Goal: Communication & Community: Participate in discussion

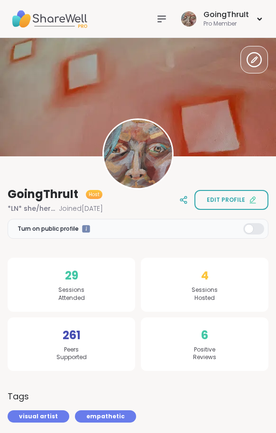
click at [70, 14] on img at bounding box center [49, 18] width 76 height 33
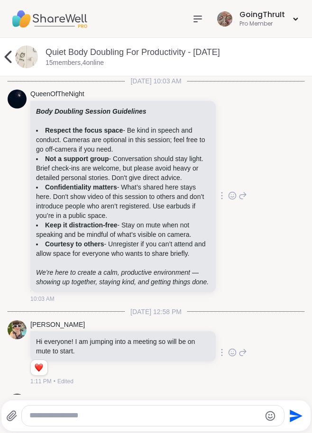
scroll to position [3866, 0]
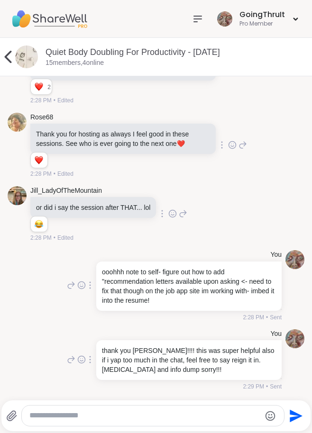
click at [8, 56] on icon at bounding box center [8, 57] width 7 height 12
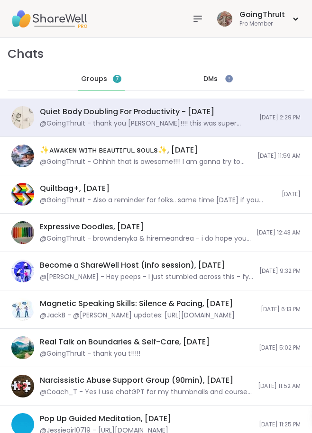
scroll to position [0, 0]
click at [94, 81] on span "Groups" at bounding box center [94, 78] width 26 height 9
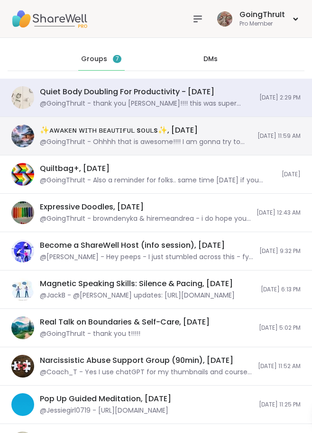
scroll to position [7, 0]
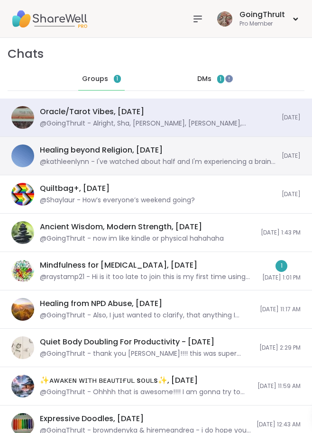
click at [95, 161] on div "@kathleenlynn - I've watched about half and I'm experiencing a brain freeze!" at bounding box center [158, 161] width 236 height 9
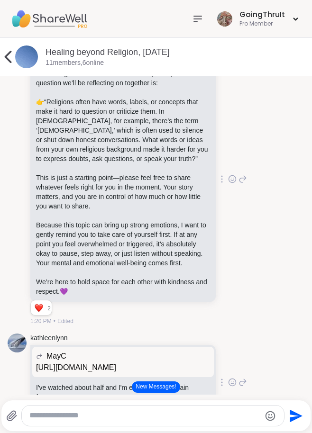
scroll to position [912, 0]
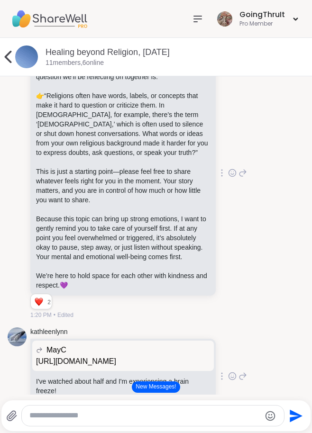
click at [230, 178] on icon at bounding box center [232, 172] width 9 height 9
click at [229, 162] on div "Select Reaction: Heart" at bounding box center [232, 158] width 9 height 9
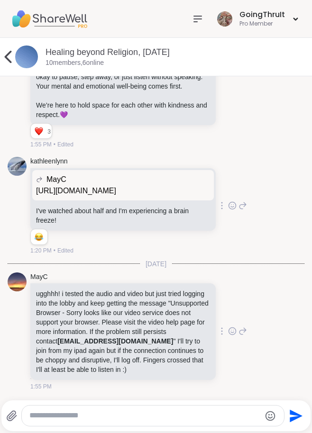
scroll to position [1126, 0]
click at [151, 422] on div at bounding box center [153, 416] width 262 height 20
click at [143, 415] on textarea "Type your message" at bounding box center [144, 416] width 231 height 10
type textarea "**********"
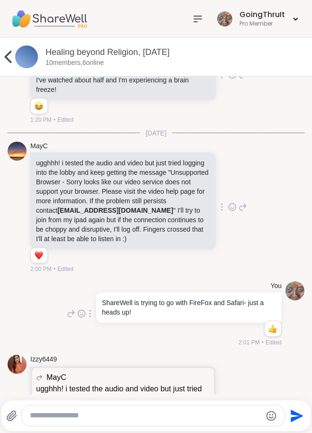
scroll to position [1329, 0]
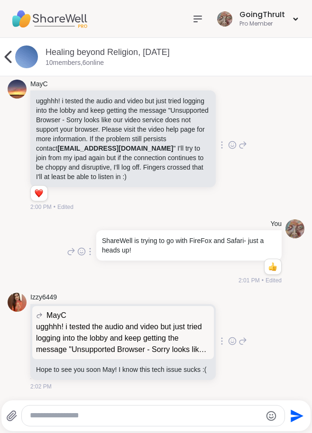
click at [147, 414] on textarea "Type your message" at bounding box center [145, 416] width 231 height 10
click at [136, 422] on div at bounding box center [153, 416] width 263 height 20
click at [127, 417] on textarea "Type your message" at bounding box center [145, 416] width 231 height 10
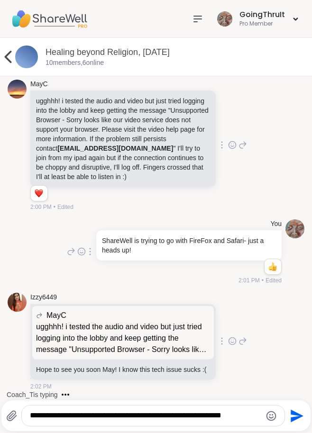
type textarea "**********"
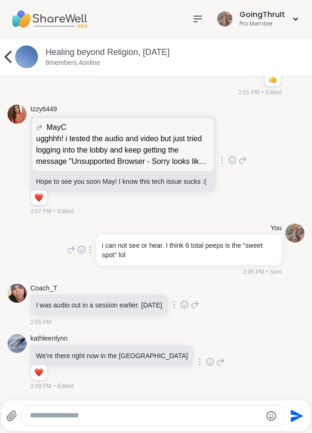
scroll to position [1517, 0]
click at [64, 416] on textarea "Type your message" at bounding box center [145, 416] width 231 height 10
type textarea "**********"
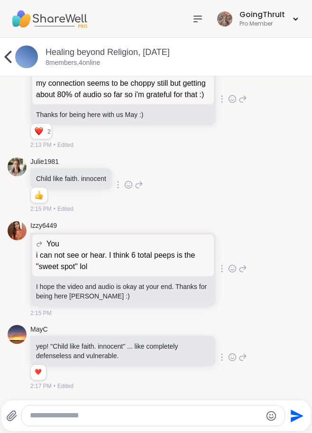
scroll to position [2038, 0]
click at [68, 416] on textarea "Type your message" at bounding box center [145, 416] width 231 height 10
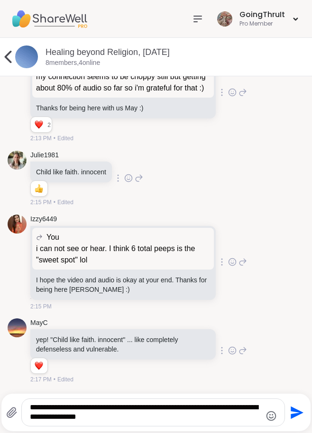
type textarea "**********"
click at [297, 415] on icon "Send" at bounding box center [297, 412] width 13 height 13
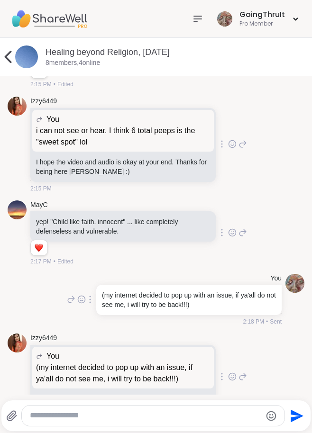
scroll to position [2193, 0]
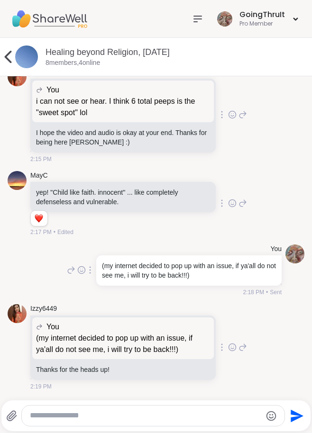
click at [229, 348] on icon at bounding box center [232, 347] width 9 height 9
click at [230, 332] on div "Select Reaction: Heart" at bounding box center [232, 332] width 9 height 9
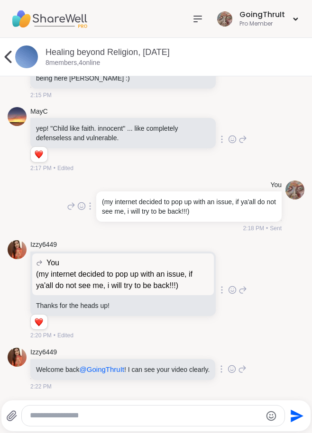
scroll to position [2266, 0]
click at [228, 367] on icon at bounding box center [232, 369] width 9 height 9
click at [228, 353] on div "Select Reaction: Heart" at bounding box center [232, 354] width 9 height 9
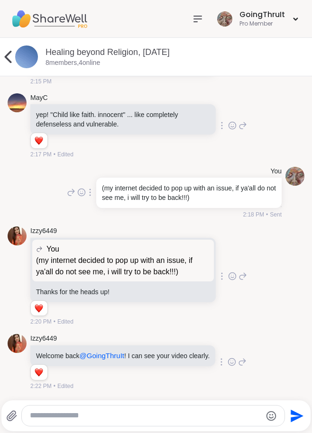
click at [134, 417] on textarea "Type your message" at bounding box center [145, 416] width 231 height 10
type textarea "*"
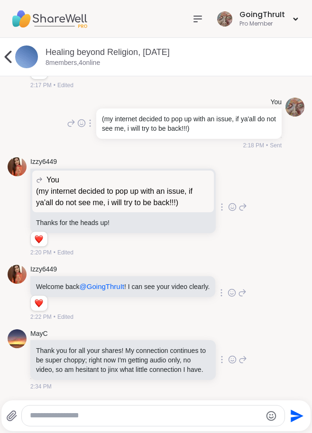
scroll to position [2359, 0]
click at [78, 412] on textarea "Type your message" at bounding box center [145, 416] width 231 height 10
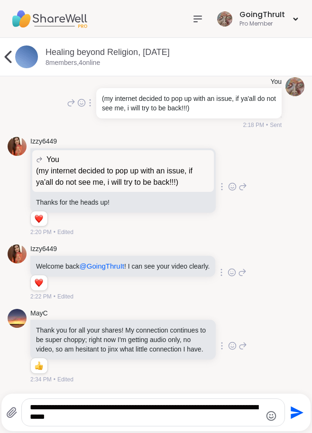
type textarea "**********"
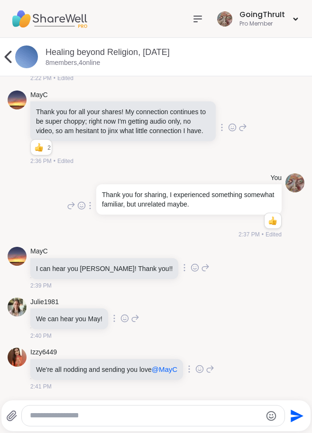
scroll to position [2598, 0]
click at [201, 371] on icon at bounding box center [199, 370] width 3 height 1
click at [204, 353] on div "Select Reaction: Heart" at bounding box center [199, 354] width 9 height 9
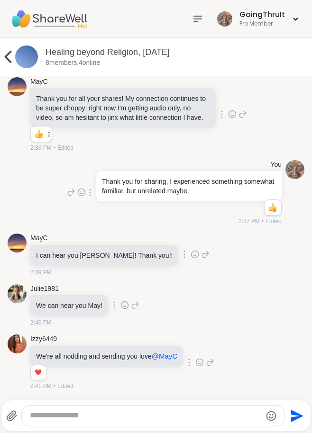
scroll to position [2611, 0]
click at [178, 421] on textarea "Type your message" at bounding box center [145, 416] width 231 height 10
click at [270, 415] on icon "Emoji picker" at bounding box center [271, 416] width 11 height 11
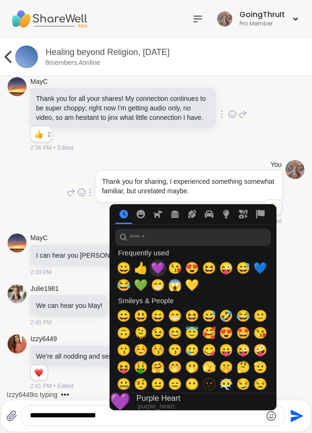
click at [159, 271] on span "💜" at bounding box center [158, 268] width 14 height 13
type textarea "**********"
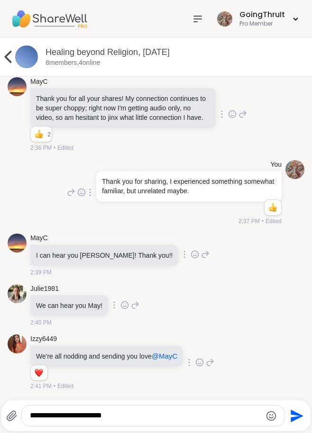
click at [291, 416] on icon "Send" at bounding box center [295, 416] width 15 height 15
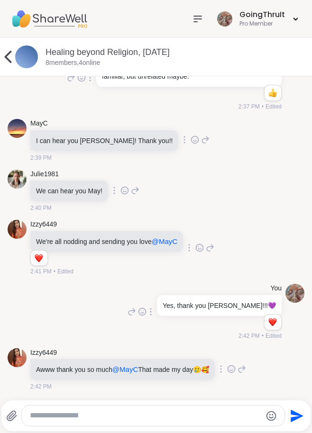
scroll to position [2736, 0]
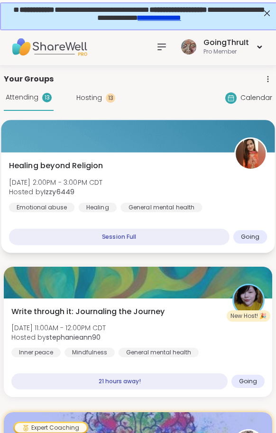
click at [37, 178] on span "[DATE] 2:00PM - 3:00PM CDT" at bounding box center [56, 182] width 94 height 9
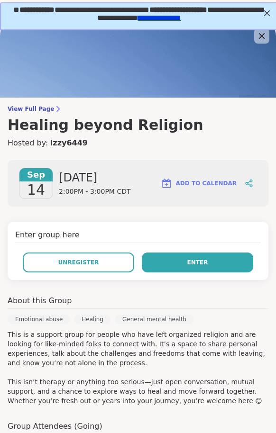
click at [162, 269] on button "Enter" at bounding box center [197, 263] width 111 height 20
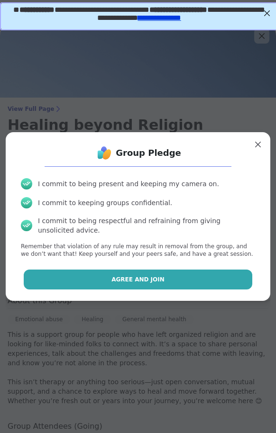
click at [153, 277] on span "Agree and Join" at bounding box center [137, 280] width 53 height 9
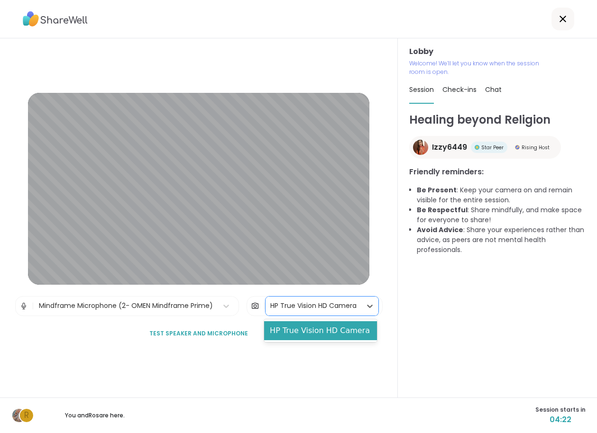
click at [273, 305] on div "HP True Vision HD Camera" at bounding box center [313, 306] width 86 height 10
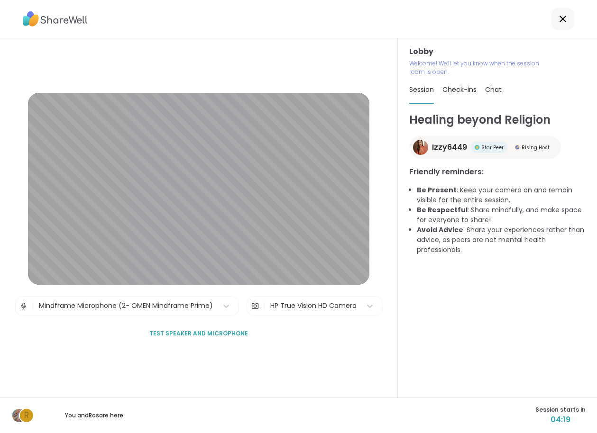
click at [197, 337] on span "Test speaker and microphone" at bounding box center [198, 334] width 99 height 9
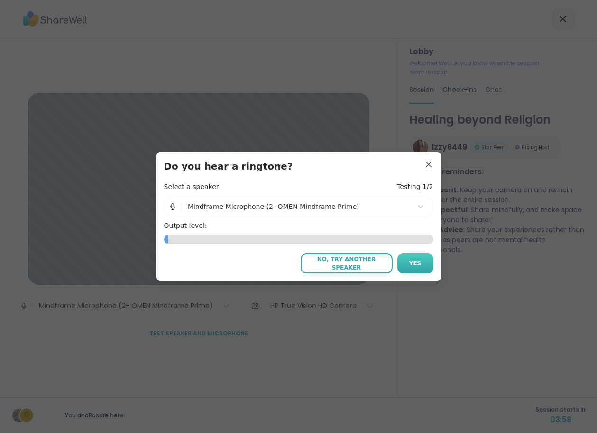
click at [276, 265] on button "Yes" at bounding box center [415, 264] width 36 height 20
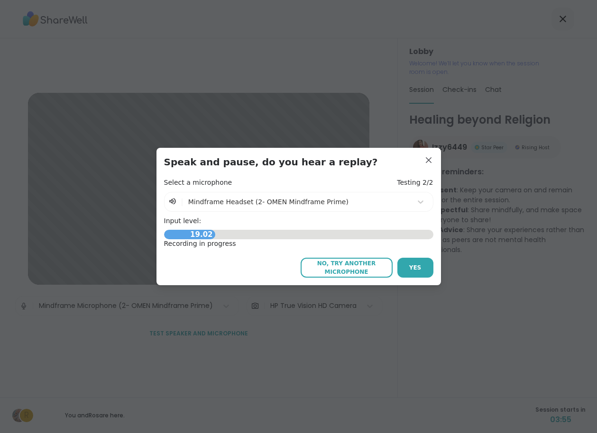
click at [276, 267] on span "No, try another microphone" at bounding box center [346, 267] width 83 height 17
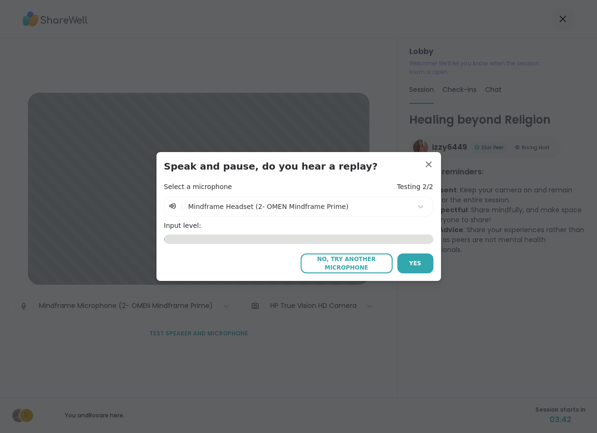
click at [276, 267] on span "No, try another microphone" at bounding box center [346, 263] width 83 height 17
click at [276, 262] on span "No, try another microphone" at bounding box center [346, 263] width 83 height 17
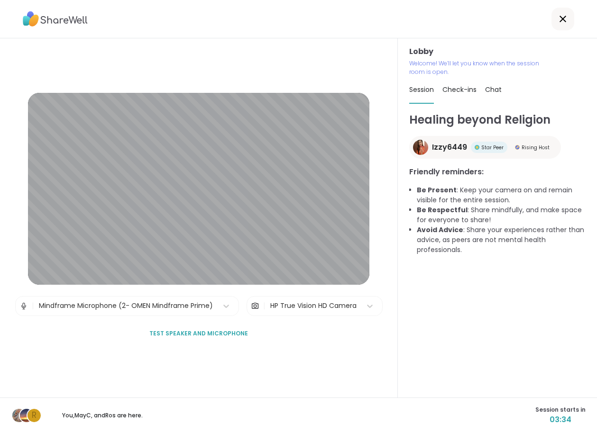
click at [208, 334] on span "Test speaker and microphone" at bounding box center [198, 334] width 99 height 9
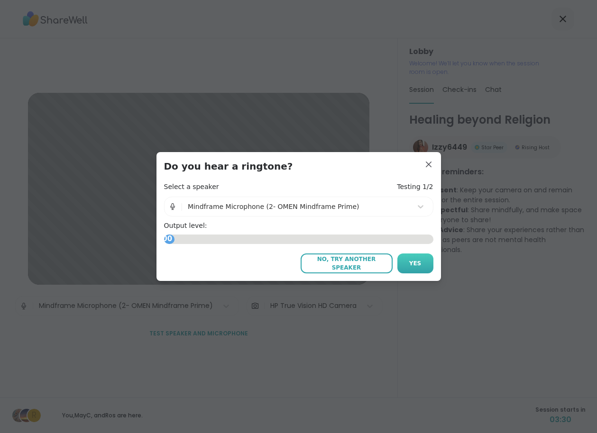
click at [276, 260] on button "Yes" at bounding box center [415, 264] width 36 height 20
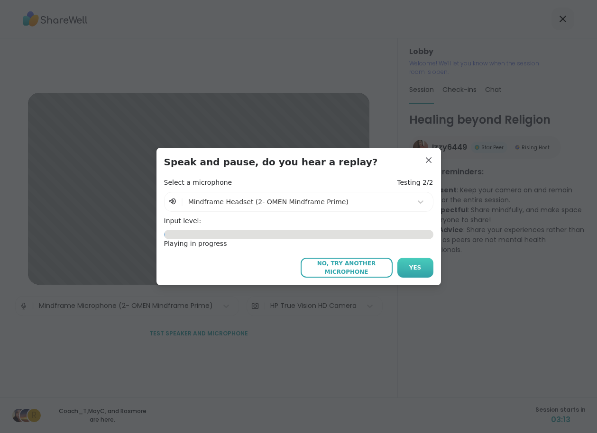
click at [276, 268] on span "Yes" at bounding box center [415, 268] width 12 height 9
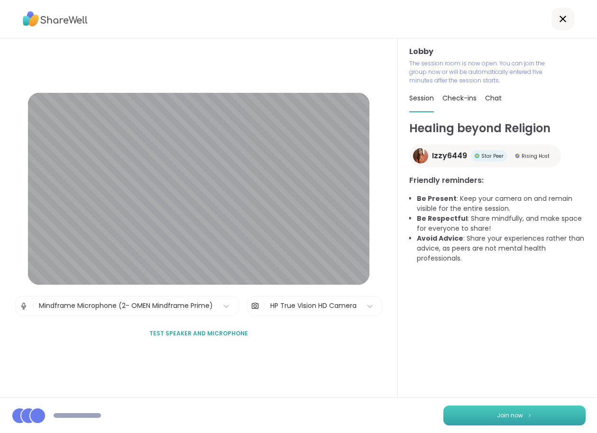
click at [276, 412] on button "Join now" at bounding box center [514, 416] width 142 height 20
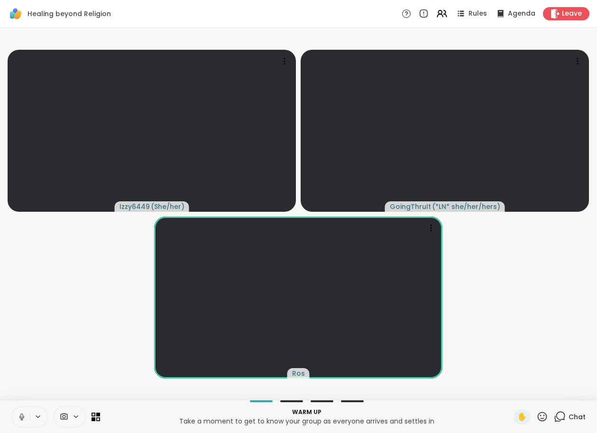
click at [276, 417] on icon at bounding box center [542, 416] width 9 height 9
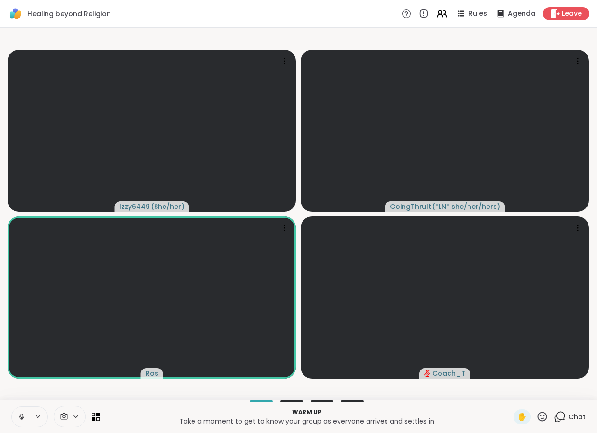
click at [188, 395] on video-player-container "Izzy6449 ( She/her ) GoingThruIt ( *LN* she/her/hers ) Ros Coach_T" at bounding box center [299, 214] width 586 height 365
click at [22, 415] on icon at bounding box center [21, 416] width 2 height 4
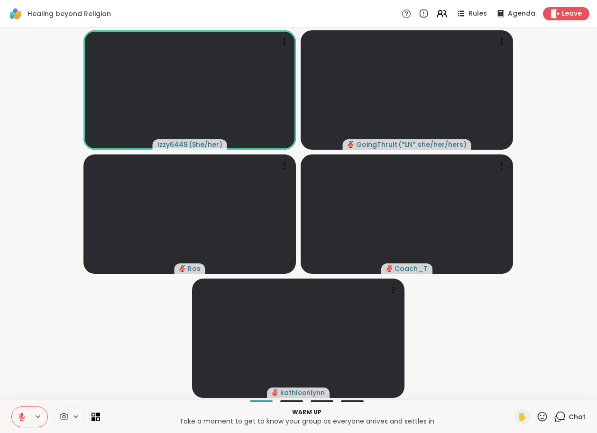
click at [276, 417] on icon at bounding box center [542, 417] width 12 height 12
click at [276, 396] on span "❤️" at bounding box center [493, 392] width 9 height 11
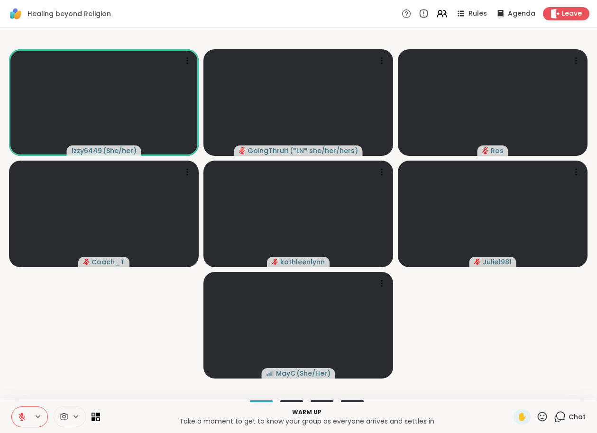
click at [162, 334] on video-player-container "Izzy6449 ( She/her ) GoingThruIt ( *LN* she/her/hers ) Ros Coach_T kathleenlynn…" at bounding box center [299, 214] width 586 height 365
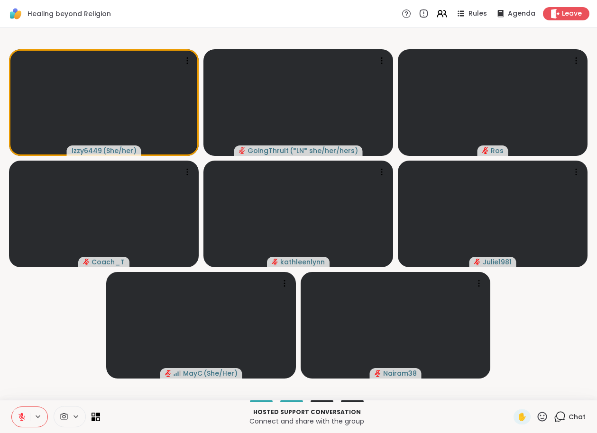
click at [276, 417] on icon at bounding box center [542, 417] width 12 height 12
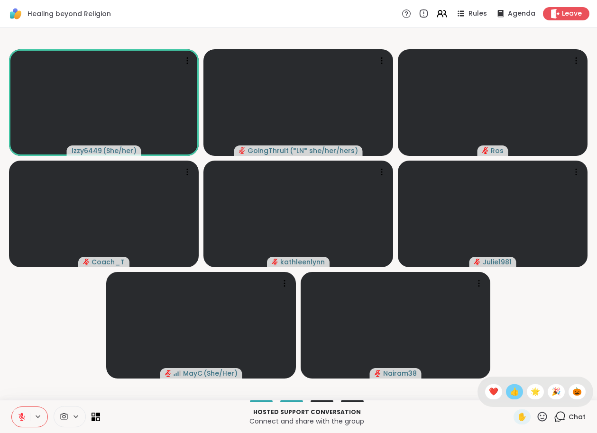
click at [276, 388] on span "👍" at bounding box center [514, 392] width 9 height 11
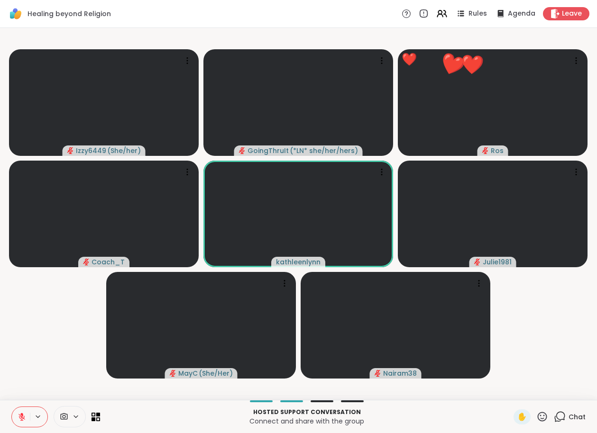
click at [276, 415] on icon at bounding box center [542, 417] width 12 height 12
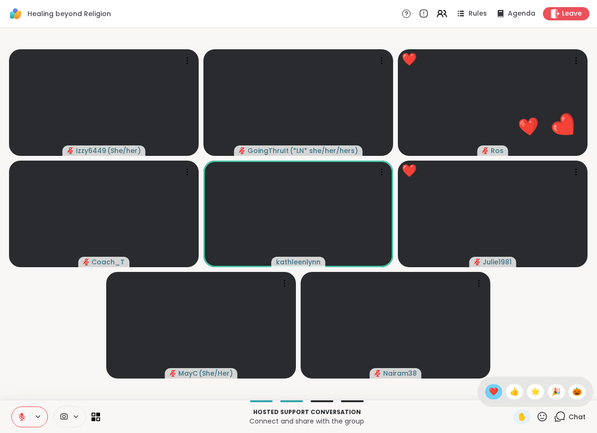
click at [276, 394] on span "❤️" at bounding box center [493, 392] width 9 height 11
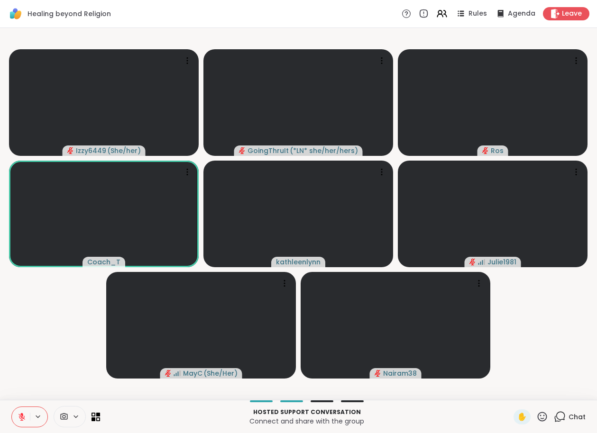
click at [276, 414] on icon at bounding box center [542, 417] width 12 height 12
click at [276, 394] on span "❤️" at bounding box center [493, 392] width 9 height 11
click at [276, 420] on icon at bounding box center [542, 417] width 12 height 12
click at [276, 328] on video-player-container "Izzy6449 ( She/her ) GoingThruIt ( *LN* she/her/hers ) Ros Coach_T kathleenlynn…" at bounding box center [299, 214] width 586 height 365
click at [276, 420] on icon at bounding box center [542, 416] width 9 height 9
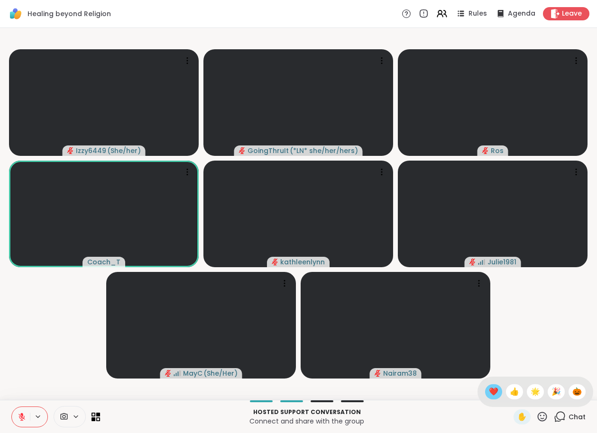
click at [276, 390] on span "❤️" at bounding box center [493, 392] width 9 height 11
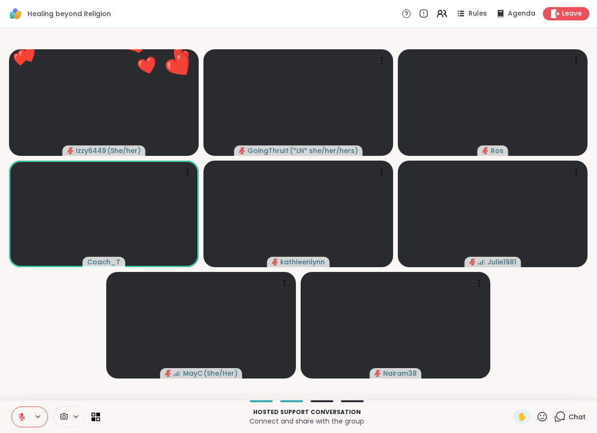
click at [276, 418] on icon at bounding box center [542, 417] width 12 height 12
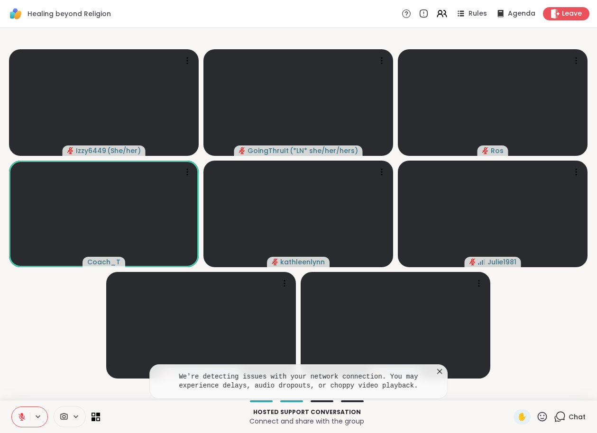
click at [276, 345] on video-player-container "Izzy6449 ( She/her ) GoingThruIt ( *LN* she/her/hers ) Ros Coach_T kathleenlynn…" at bounding box center [299, 214] width 586 height 365
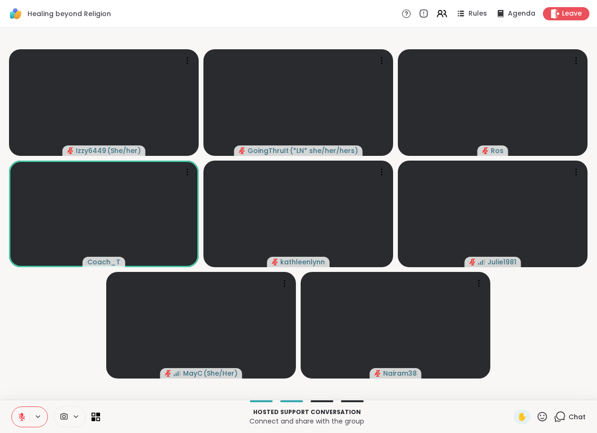
click at [276, 415] on icon at bounding box center [542, 417] width 12 height 12
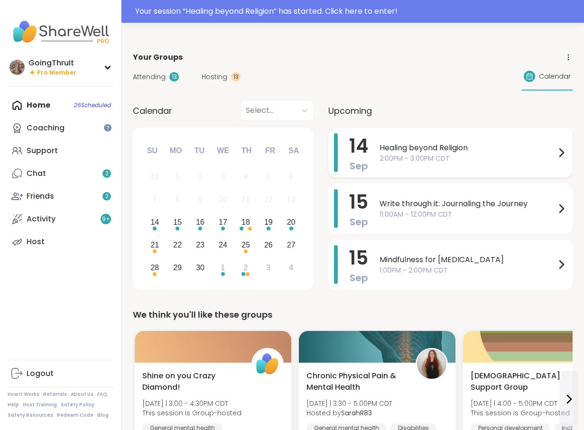
click at [436, 128] on div "14 Sep Healing beyond Religion 2:00PM - 3:00PM CDT" at bounding box center [450, 153] width 244 height 50
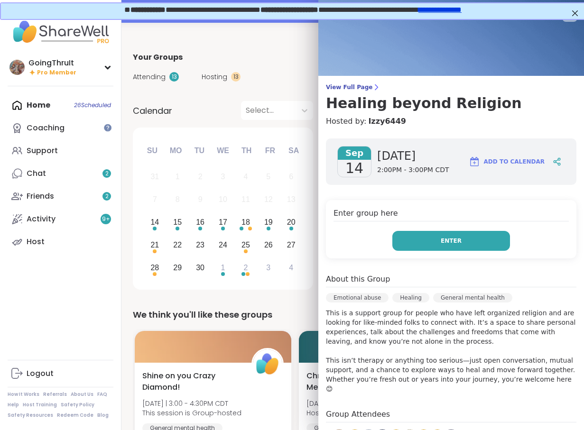
click at [440, 242] on button "Enter" at bounding box center [451, 241] width 118 height 20
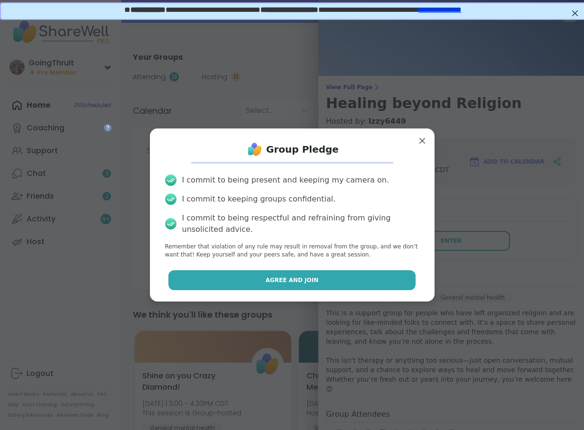
click at [331, 278] on button "Agree and Join" at bounding box center [291, 280] width 247 height 20
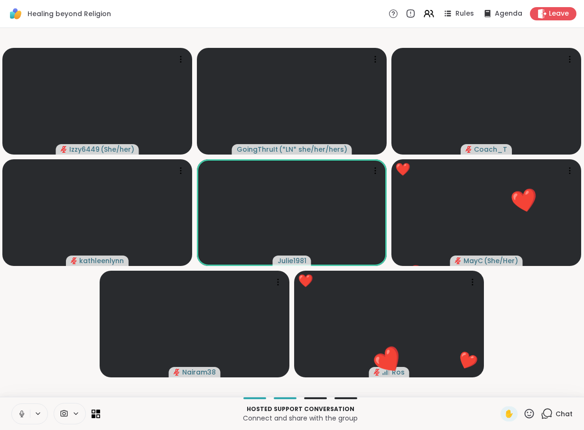
click at [530, 415] on icon at bounding box center [529, 413] width 9 height 9
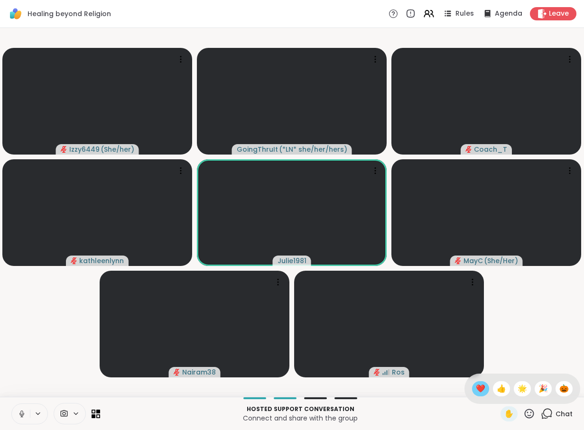
click at [476, 390] on span "❤️" at bounding box center [480, 388] width 9 height 11
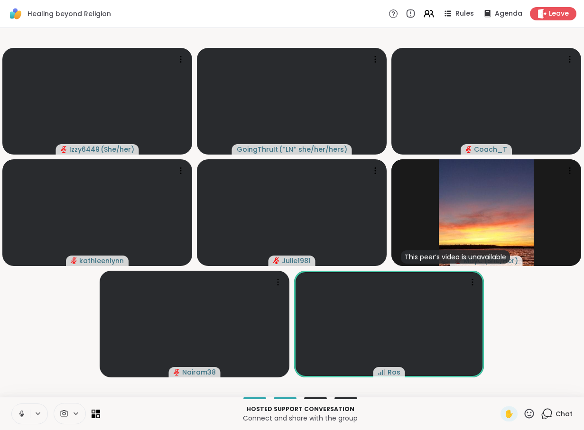
click at [527, 416] on icon at bounding box center [529, 414] width 12 height 12
click at [476, 388] on span "❤️" at bounding box center [480, 388] width 9 height 11
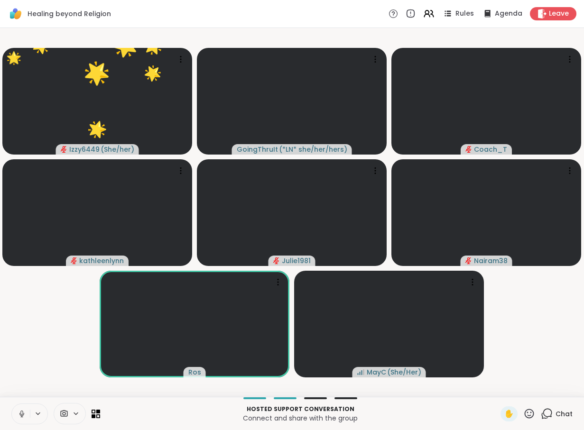
click at [528, 419] on icon at bounding box center [529, 414] width 12 height 12
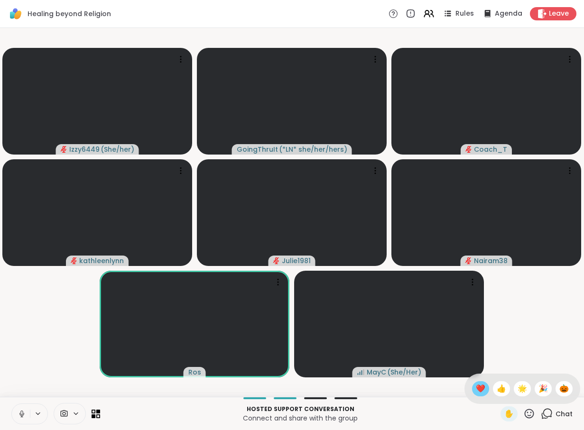
click at [479, 392] on span "❤️" at bounding box center [480, 388] width 9 height 11
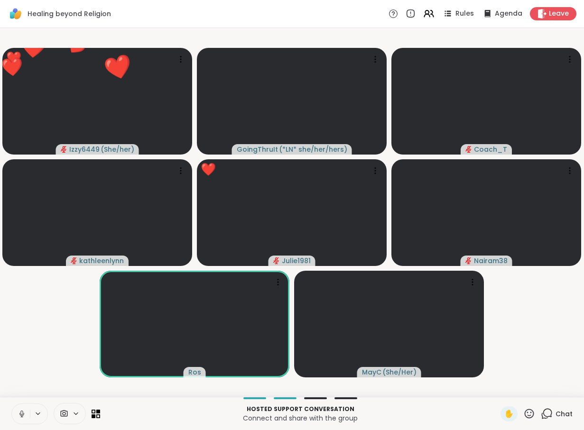
click at [529, 415] on icon at bounding box center [529, 414] width 12 height 12
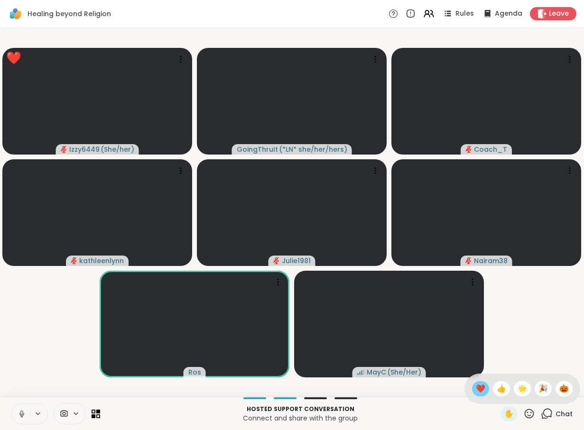
click at [477, 390] on span "❤️" at bounding box center [480, 388] width 9 height 11
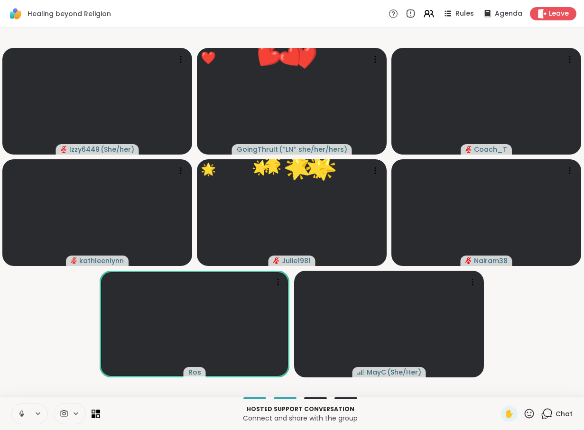
click at [528, 411] on icon at bounding box center [529, 414] width 12 height 12
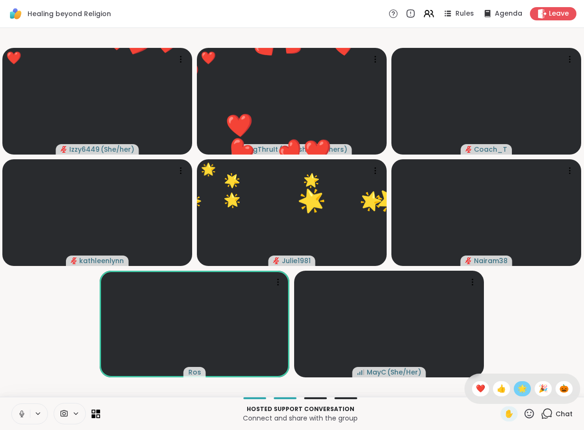
click at [520, 389] on span "🌟" at bounding box center [521, 388] width 9 height 11
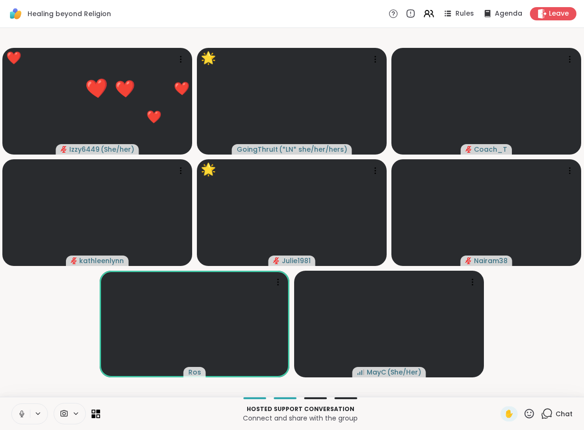
click at [530, 413] on icon at bounding box center [529, 414] width 12 height 12
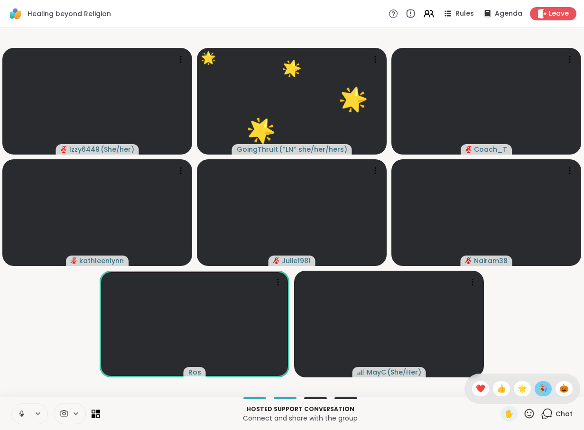
click at [542, 390] on span "🎉" at bounding box center [542, 388] width 9 height 11
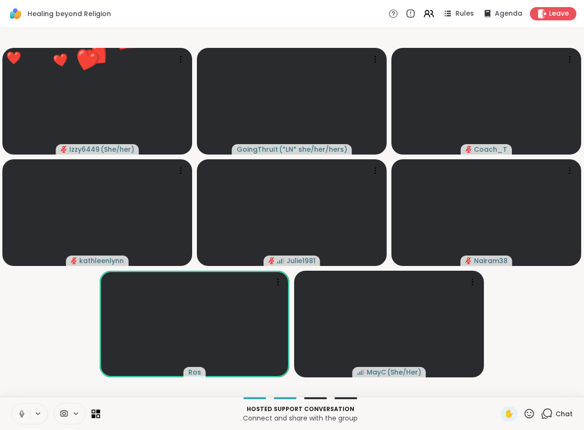
click at [528, 414] on icon at bounding box center [529, 414] width 12 height 12
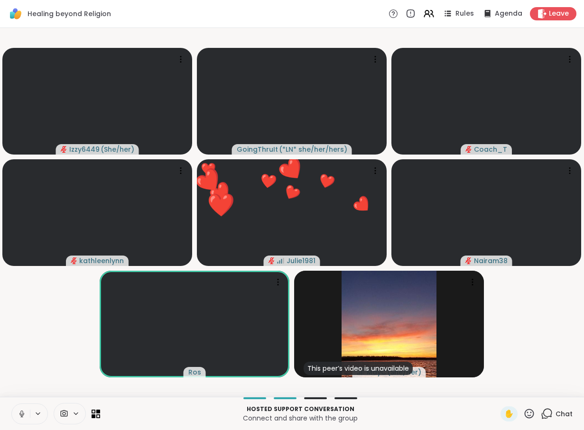
click at [521, 356] on video-player-container "Izzy6449 ( She/her ) GoingThruIt ( *LN* she/her/hers ) Coach_T kathleenlynn ❤️ …" at bounding box center [292, 212] width 572 height 361
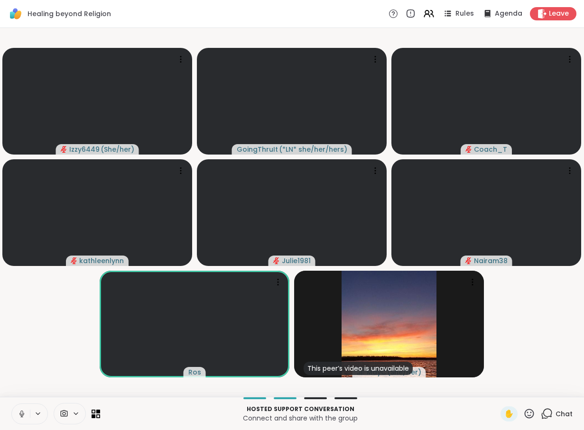
click at [523, 329] on video-player-container "Izzy6449 ( She/her ) GoingThruIt ( *LN* she/her/hers ) Coach_T kathleenlynn Jul…" at bounding box center [292, 212] width 572 height 361
click at [507, 414] on span "✋" at bounding box center [508, 413] width 9 height 11
click at [508, 410] on span "✋" at bounding box center [508, 413] width 9 height 11
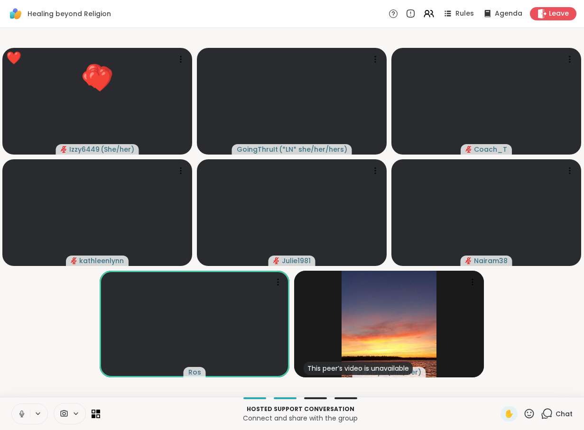
click at [529, 414] on icon at bounding box center [529, 414] width 12 height 12
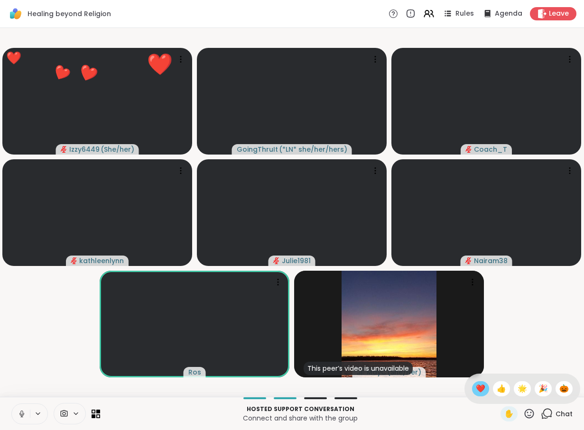
click at [479, 387] on span "❤️" at bounding box center [480, 388] width 9 height 11
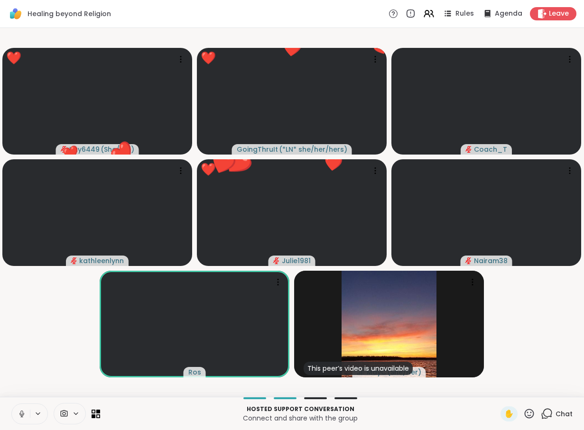
click at [525, 410] on icon at bounding box center [529, 414] width 12 height 12
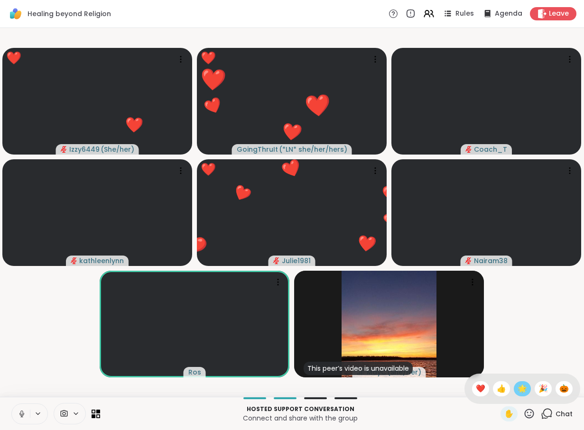
click at [523, 390] on span "🌟" at bounding box center [521, 388] width 9 height 11
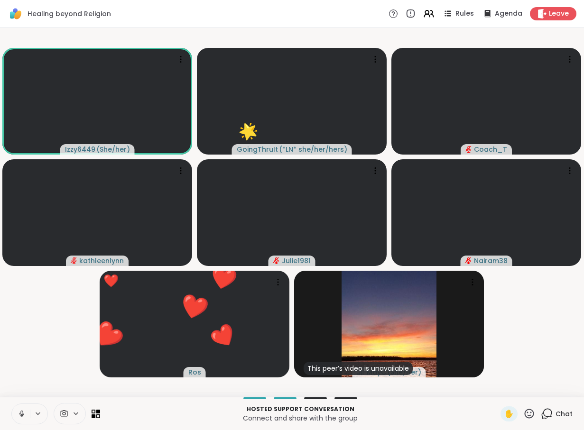
click at [528, 410] on icon at bounding box center [529, 414] width 12 height 12
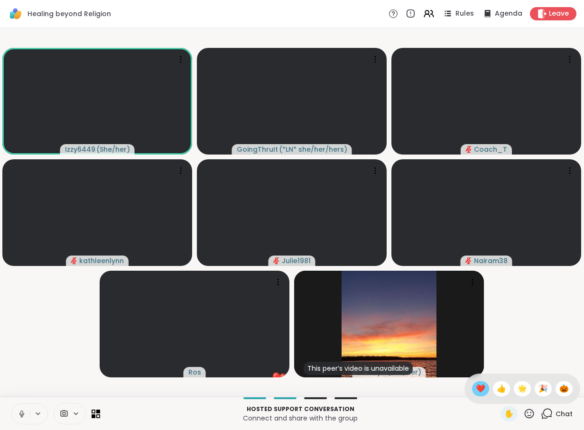
click at [476, 394] on span "❤️" at bounding box center [480, 388] width 9 height 11
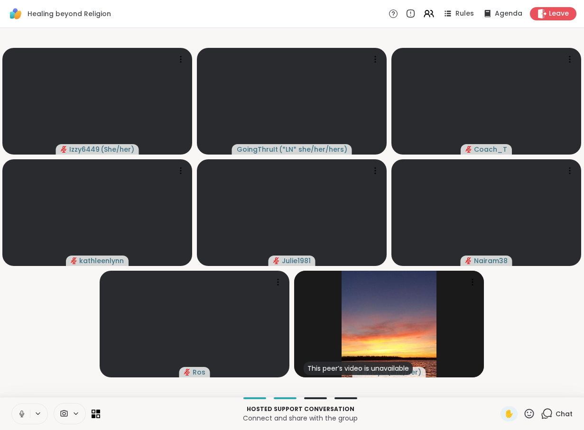
click at [530, 304] on video-player-container "Izzy6449 ( She/her ) GoingThruIt ( *LN* she/her/hers ) Coach_T kathleenlynn Jul…" at bounding box center [292, 212] width 572 height 361
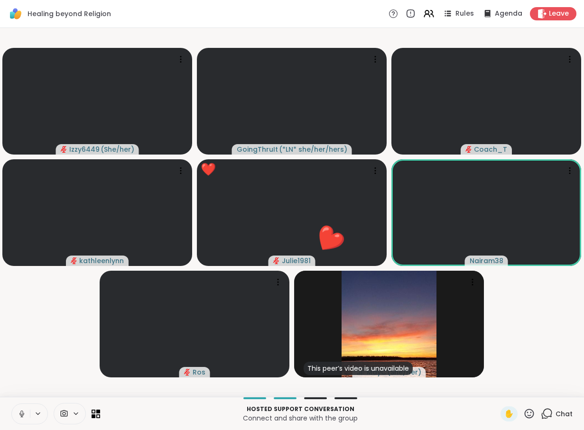
click at [528, 409] on icon at bounding box center [529, 413] width 9 height 9
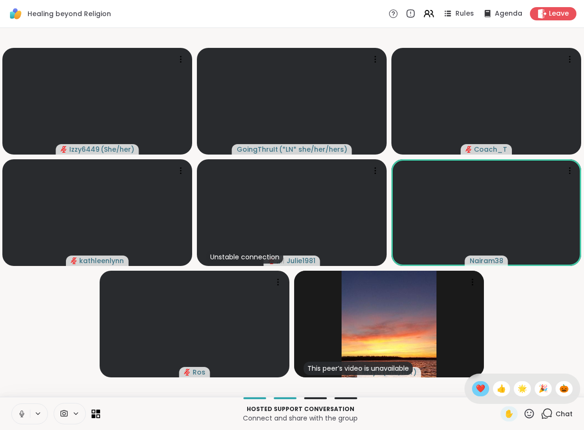
click at [477, 388] on span "❤️" at bounding box center [480, 388] width 9 height 11
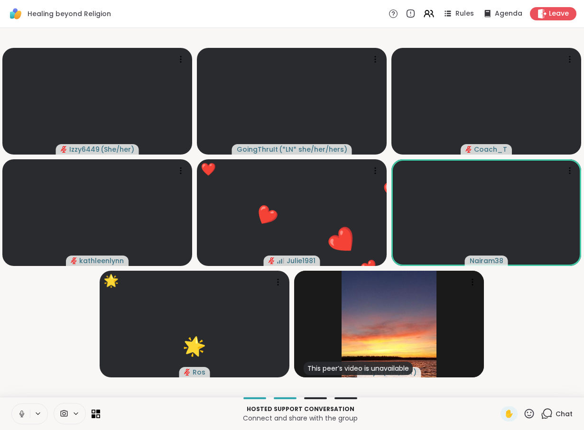
click at [527, 415] on icon at bounding box center [529, 414] width 12 height 12
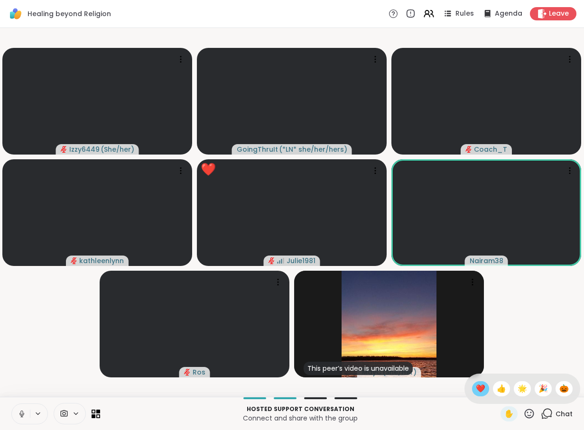
click at [479, 392] on span "❤️" at bounding box center [480, 388] width 9 height 11
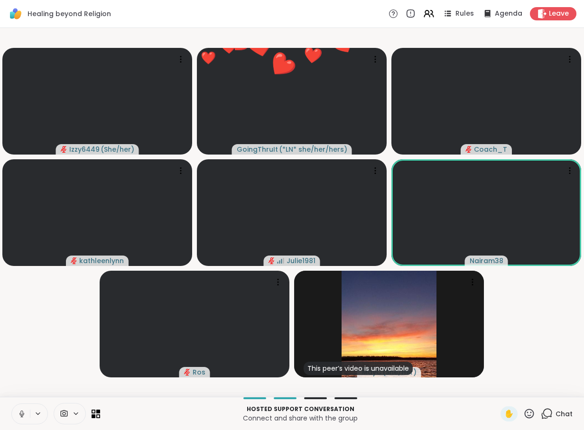
click at [529, 413] on icon at bounding box center [529, 414] width 12 height 12
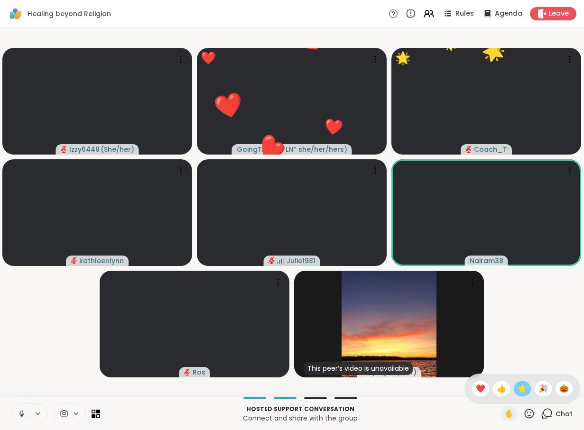
click at [523, 392] on span "🌟" at bounding box center [521, 388] width 9 height 11
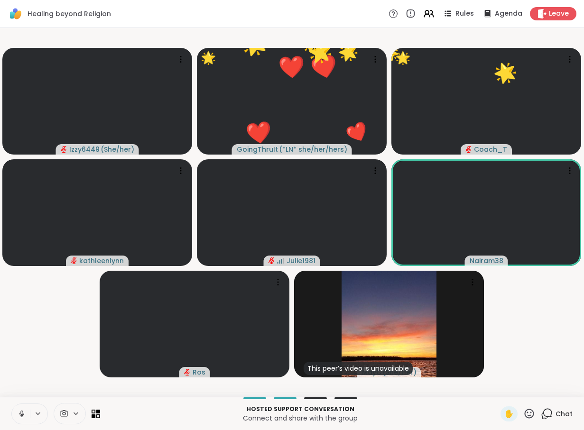
click at [530, 411] on icon at bounding box center [529, 414] width 12 height 12
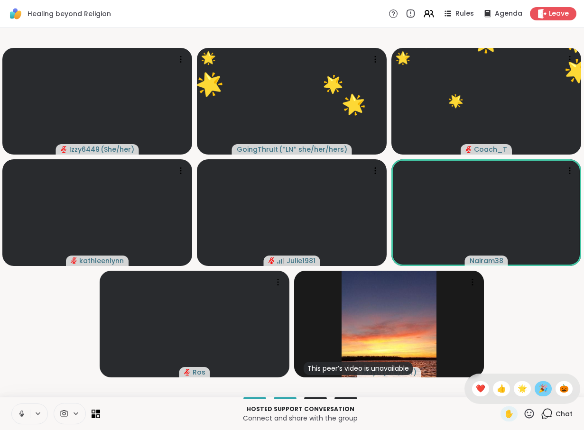
click at [542, 390] on span "🎉" at bounding box center [542, 388] width 9 height 11
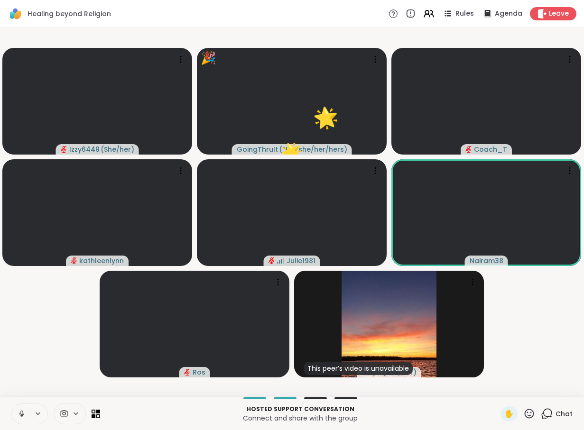
click at [530, 413] on icon at bounding box center [529, 414] width 12 height 12
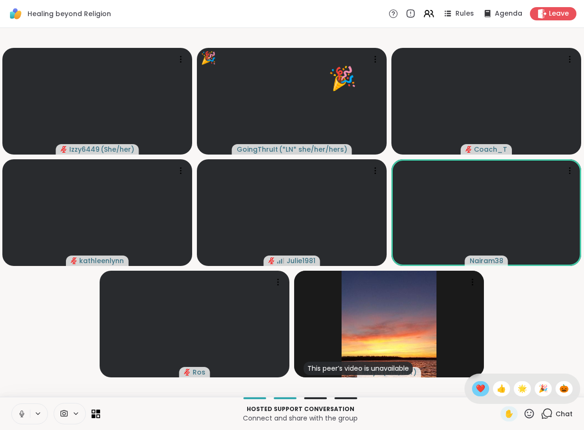
click at [481, 390] on span "❤️" at bounding box center [480, 388] width 9 height 11
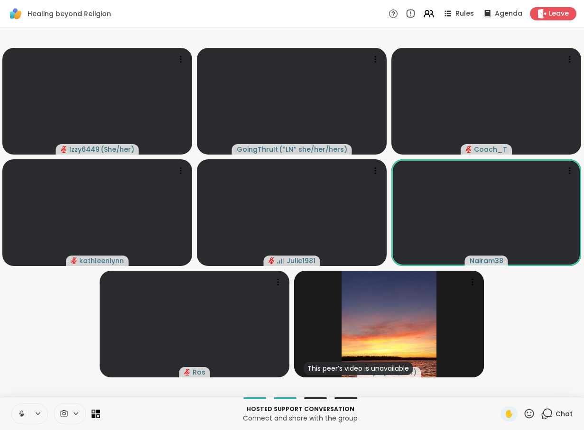
click at [550, 331] on video-player-container "Izzy6449 ( She/her ) GoingThruIt ( *LN* she/her/hers ) Coach_T kathleenlynn Jul…" at bounding box center [292, 212] width 572 height 361
click at [532, 408] on icon at bounding box center [529, 414] width 12 height 12
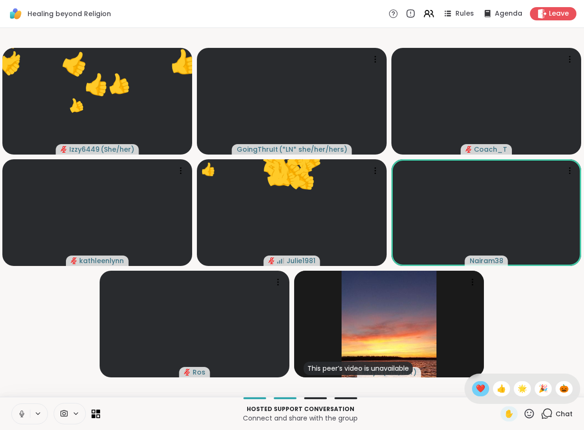
click at [480, 389] on span "❤️" at bounding box center [480, 388] width 9 height 11
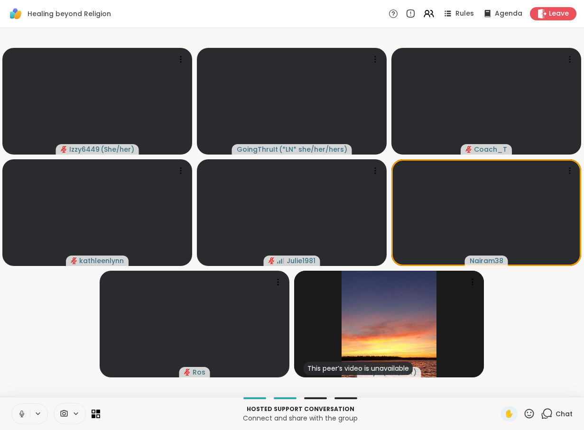
click at [526, 415] on icon at bounding box center [529, 414] width 12 height 12
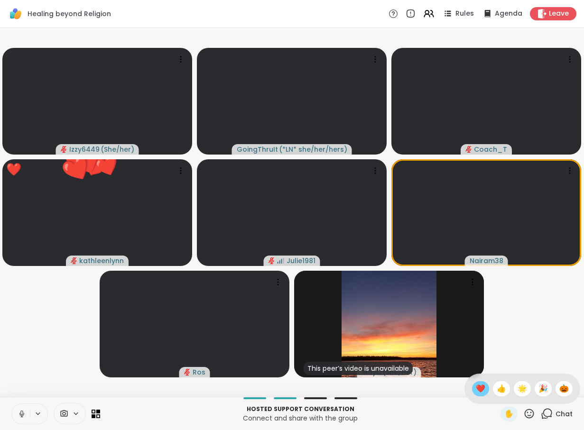
click at [479, 395] on div "❤️" at bounding box center [480, 388] width 17 height 15
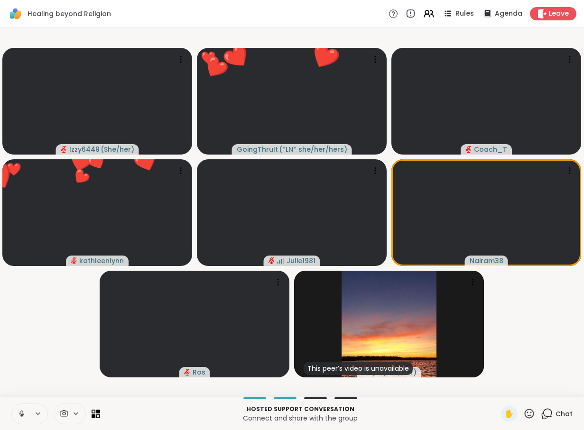
click at [530, 413] on icon at bounding box center [529, 414] width 12 height 12
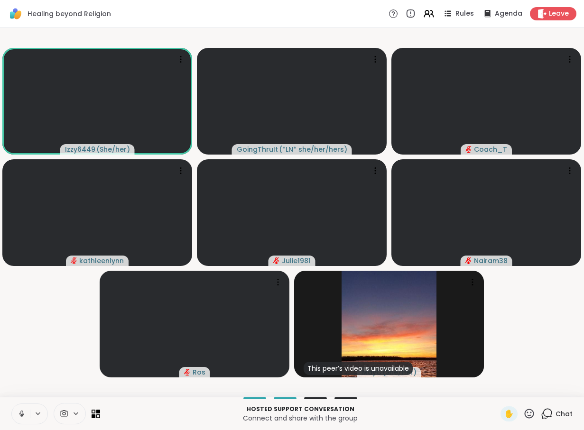
click at [50, 333] on video-player-container "Izzy6449 ( She/her ) GoingThruIt ( *LN* she/her/hers ) Coach_T kathleenlynn Jul…" at bounding box center [292, 212] width 572 height 361
click at [20, 416] on icon at bounding box center [22, 414] width 9 height 9
click at [19, 410] on icon at bounding box center [22, 414] width 9 height 9
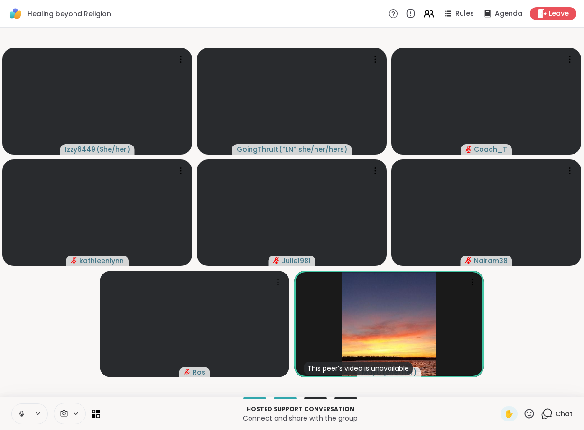
click at [20, 416] on icon at bounding box center [22, 414] width 9 height 9
click at [23, 414] on icon at bounding box center [21, 412] width 3 height 4
click at [531, 410] on icon at bounding box center [529, 413] width 9 height 9
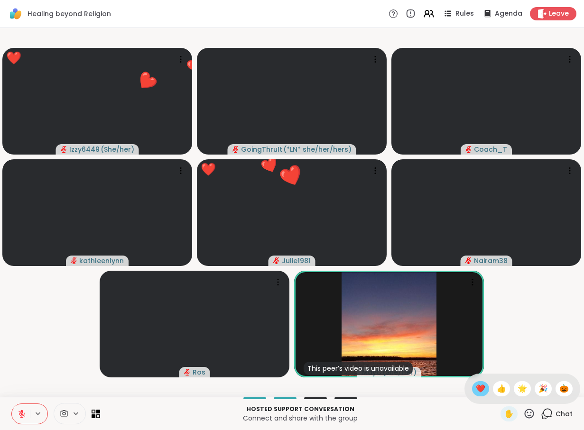
click at [476, 393] on span "❤️" at bounding box center [480, 388] width 9 height 11
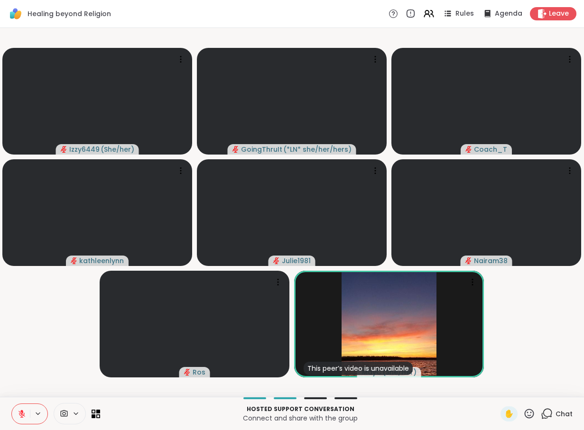
click at [531, 411] on icon at bounding box center [529, 414] width 12 height 12
click at [476, 394] on span "❤️" at bounding box center [480, 388] width 9 height 11
click at [530, 411] on icon at bounding box center [529, 414] width 12 height 12
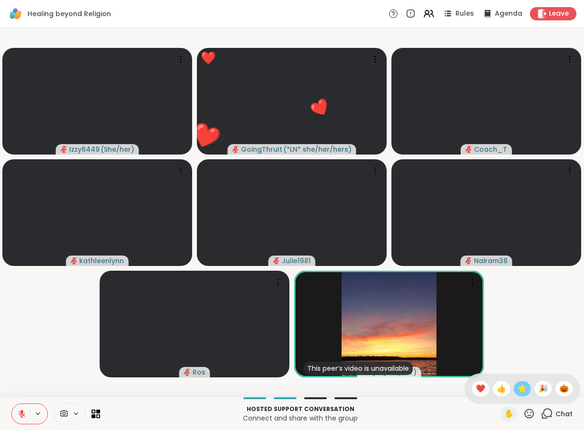
click at [525, 392] on span "🌟" at bounding box center [521, 388] width 9 height 11
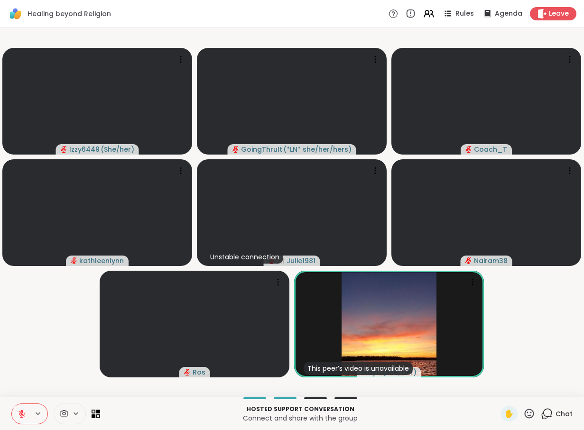
click at [528, 411] on icon at bounding box center [529, 414] width 12 height 12
click at [539, 307] on video-player-container "Izzy6449 ( She/her ) GoingThruIt ( *LN* she/her/hers ) Coach_T kathleenlynn Uns…" at bounding box center [292, 212] width 572 height 361
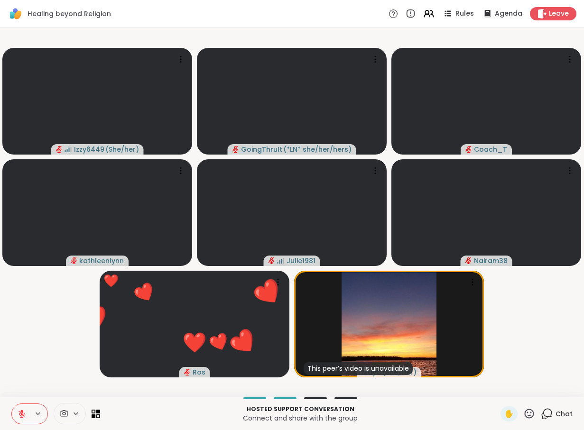
click at [542, 328] on video-player-container "Izzy6449 ( She/her ) GoingThruIt ( *LN* she/her/hers ) Coach_T kathleenlynn Jul…" at bounding box center [292, 212] width 572 height 361
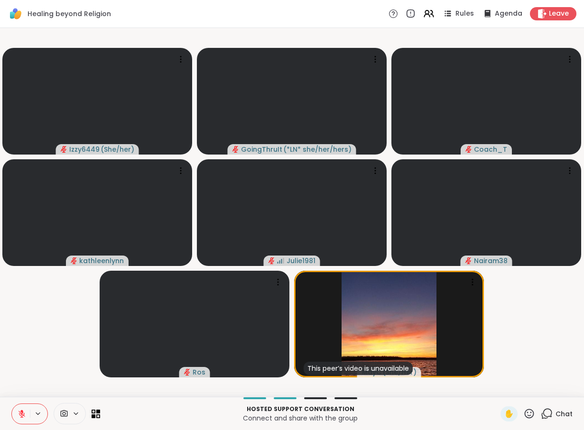
click at [557, 308] on video-player-container "Izzy6449 ( She/her ) GoingThruIt ( *LN* she/her/hers ) Coach_T kathleenlynn Jul…" at bounding box center [292, 212] width 572 height 361
drag, startPoint x: 557, startPoint y: 308, endPoint x: 320, endPoint y: 264, distance: 241.1
click at [320, 264] on video-player-container "Izzy6449 ( She/her ) GoingThruIt ( *LN* she/her/hers ) Coach_T kathleenlynn Jul…" at bounding box center [292, 212] width 572 height 361
click at [58, 325] on video-player-container "Izzy6449 ( She/her ) GoingThruIt ( *LN* she/her/hers ) Coach_T kathleenlynn Jul…" at bounding box center [292, 212] width 572 height 361
click at [532, 411] on icon at bounding box center [529, 414] width 12 height 12
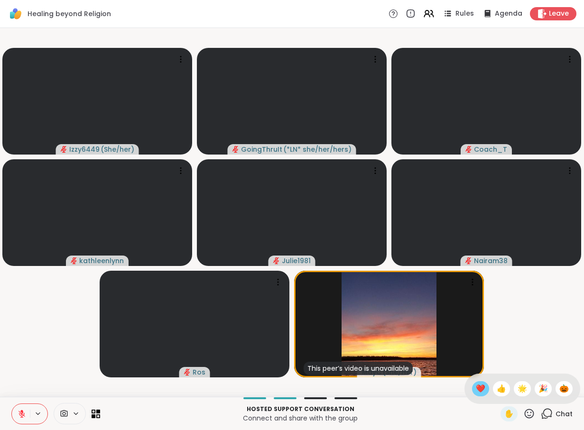
click at [476, 392] on span "❤️" at bounding box center [480, 388] width 9 height 11
click at [384, 371] on div "This peer’s video is unavailable" at bounding box center [358, 368] width 109 height 13
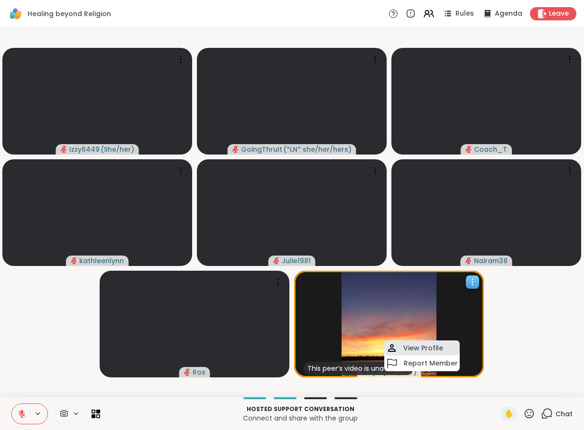
click at [422, 349] on h4 "View Profile" at bounding box center [423, 347] width 40 height 9
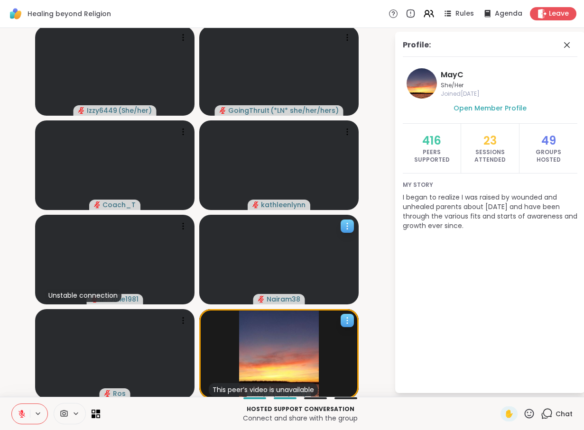
click at [286, 295] on span "Nairam38" at bounding box center [284, 299] width 34 height 9
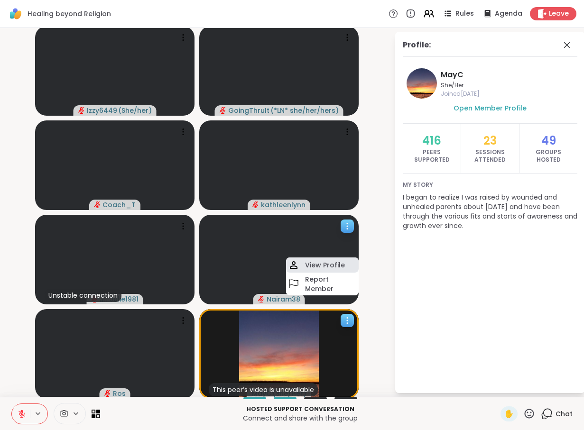
click at [317, 262] on h4 "View Profile" at bounding box center [325, 264] width 40 height 9
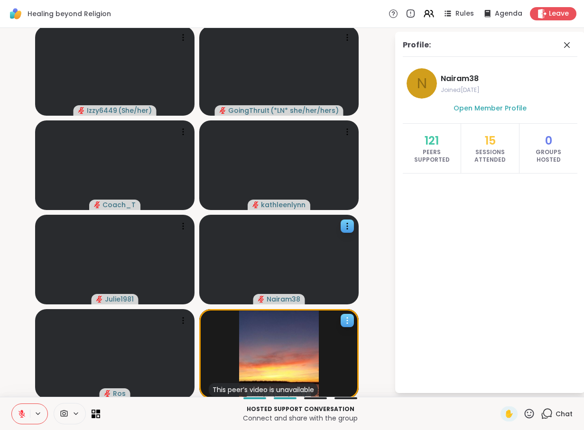
click at [414, 240] on div "Profile: N Nairam38 Joined Jul 2025 Open Member Profile 121 Peers Supported 15 …" at bounding box center [490, 212] width 190 height 361
click at [553, 417] on icon at bounding box center [547, 414] width 12 height 12
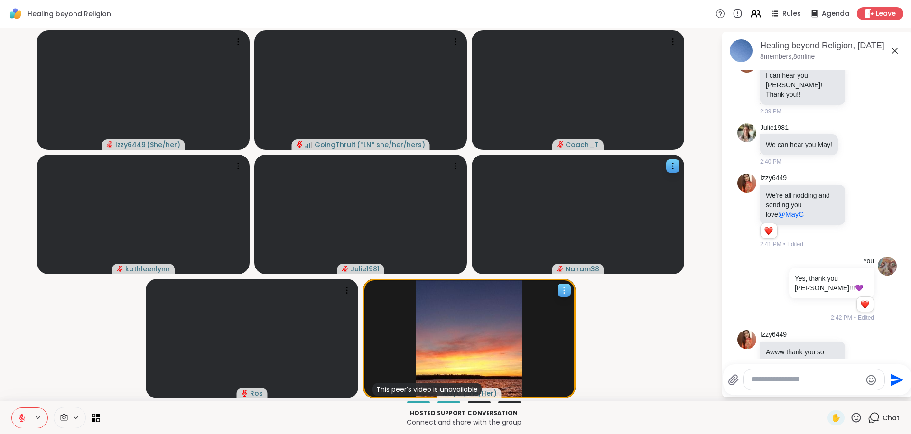
scroll to position [3572, 0]
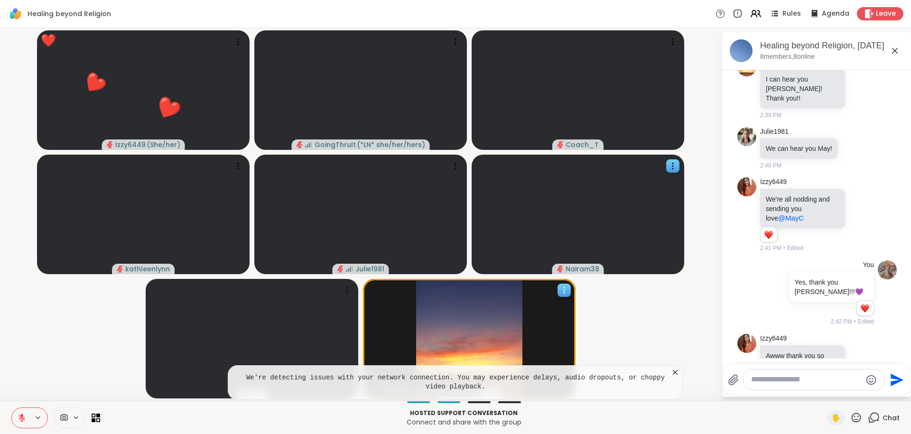
click at [583, 374] on icon at bounding box center [674, 372] width 9 height 9
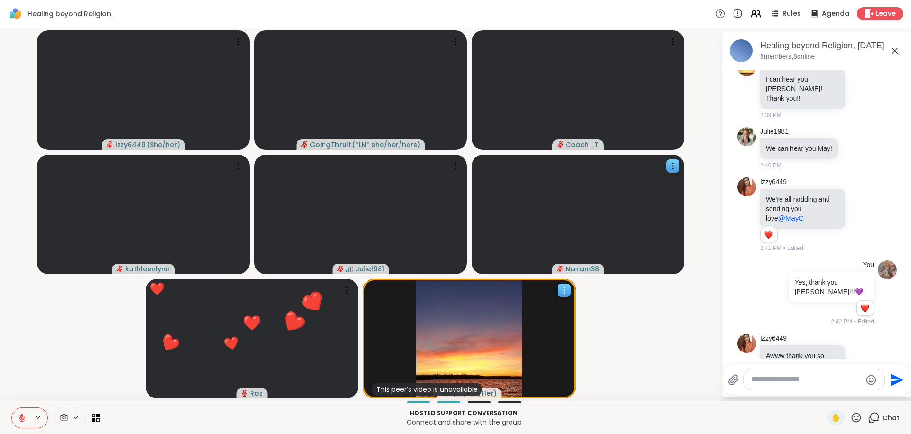
click at [583, 380] on textarea "Type your message" at bounding box center [806, 380] width 111 height 10
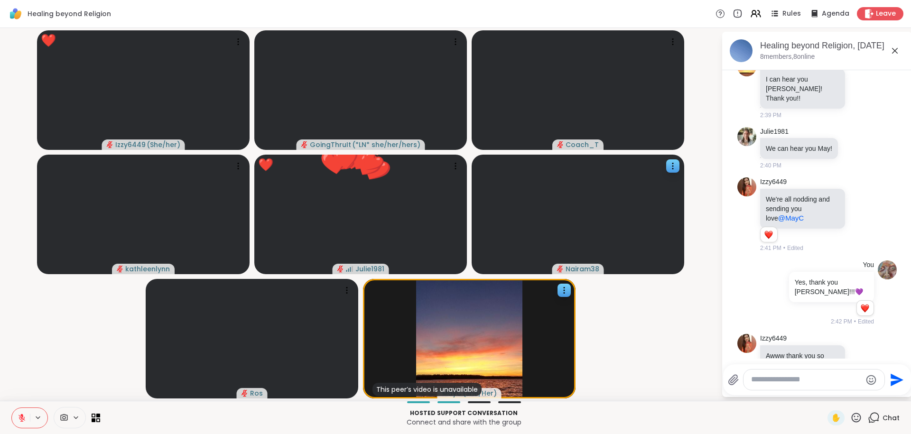
click at [583, 418] on icon at bounding box center [856, 418] width 12 height 12
click at [583, 391] on span "❤️" at bounding box center [806, 392] width 9 height 11
click at [583, 418] on icon at bounding box center [856, 418] width 12 height 12
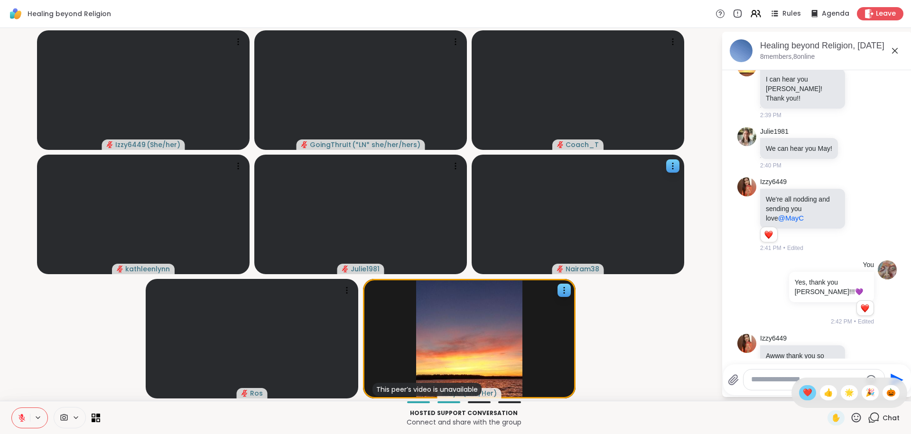
click at [583, 394] on span "❤️" at bounding box center [806, 392] width 9 height 11
click at [583, 417] on icon at bounding box center [855, 417] width 9 height 9
click at [583, 396] on span "🌟" at bounding box center [848, 392] width 9 height 11
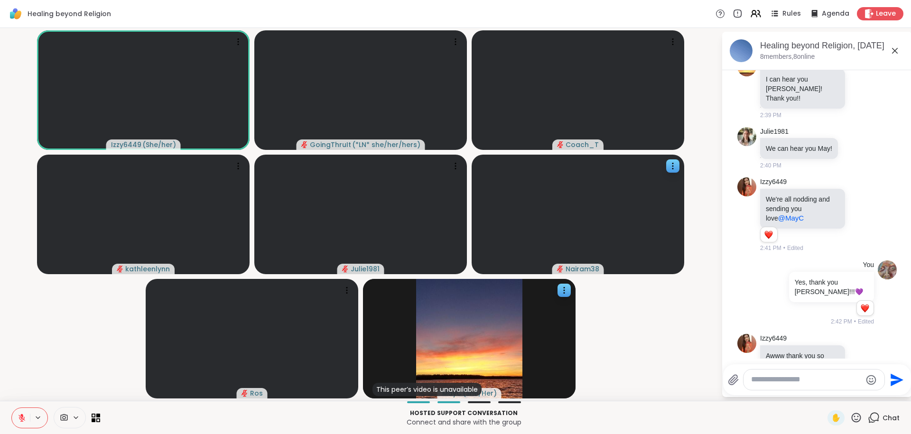
click at [583, 378] on textarea "Type your message" at bounding box center [806, 380] width 111 height 10
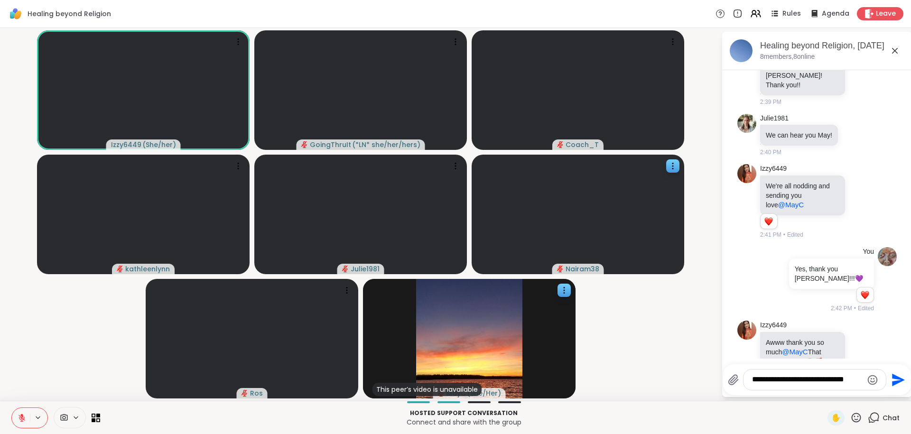
click at [583, 311] on video-player-container "Izzy6449 ( She/her ) GoingThruIt ( *LN* she/her/hers ) Coach_T kathleenlynn Jul…" at bounding box center [361, 214] width 710 height 365
click at [583, 382] on textarea "**********" at bounding box center [807, 380] width 111 height 10
click at [583, 378] on icon "Emoji picker" at bounding box center [872, 379] width 11 height 11
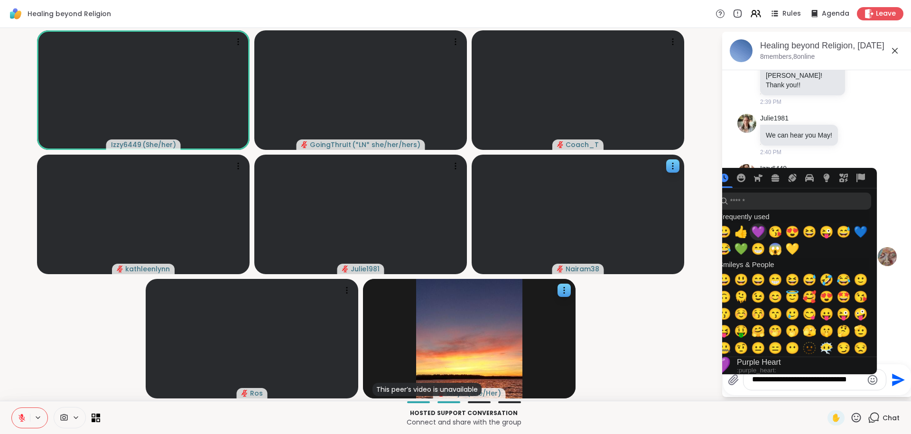
click at [583, 234] on span "💜" at bounding box center [758, 231] width 14 height 13
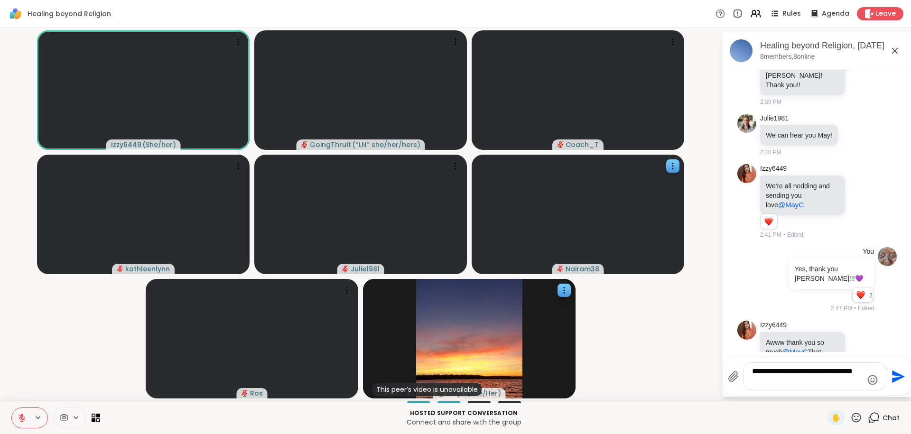
click at [583, 385] on textarea "**********" at bounding box center [807, 376] width 111 height 19
type textarea "**********"
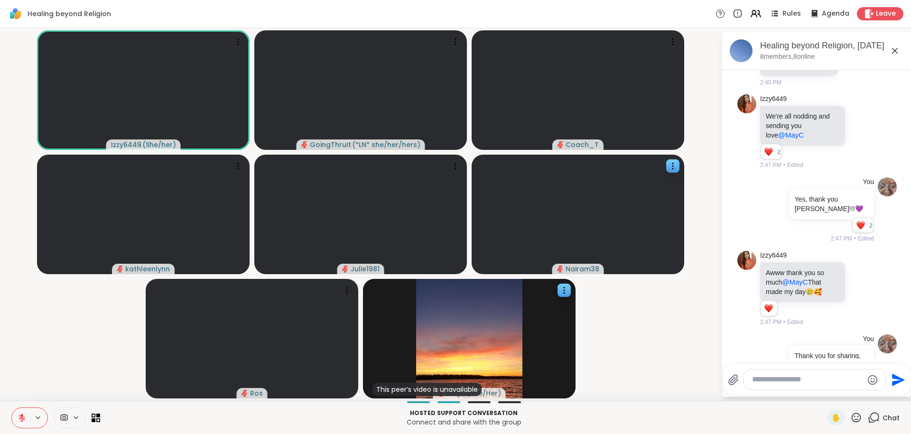
click at [583, 337] on video-player-container "Izzy6449 ( She/her ) GoingThruIt ( *LN* she/her/hers ) Coach_T kathleenlynn Jul…" at bounding box center [361, 214] width 710 height 365
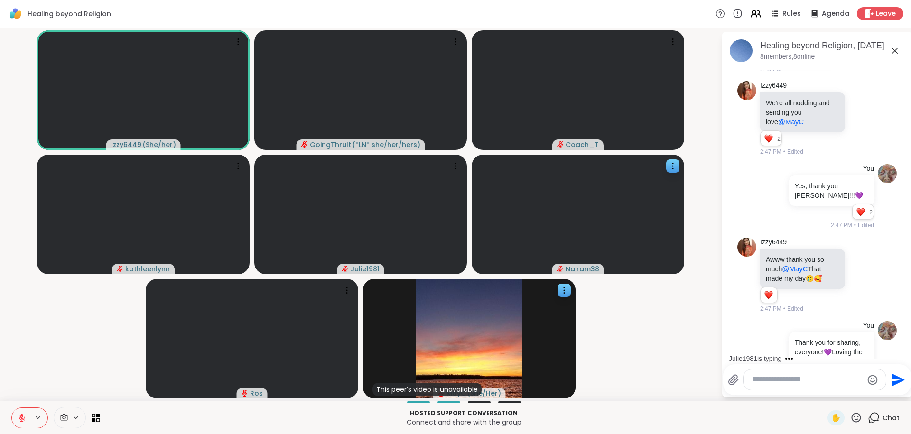
scroll to position [3729, 0]
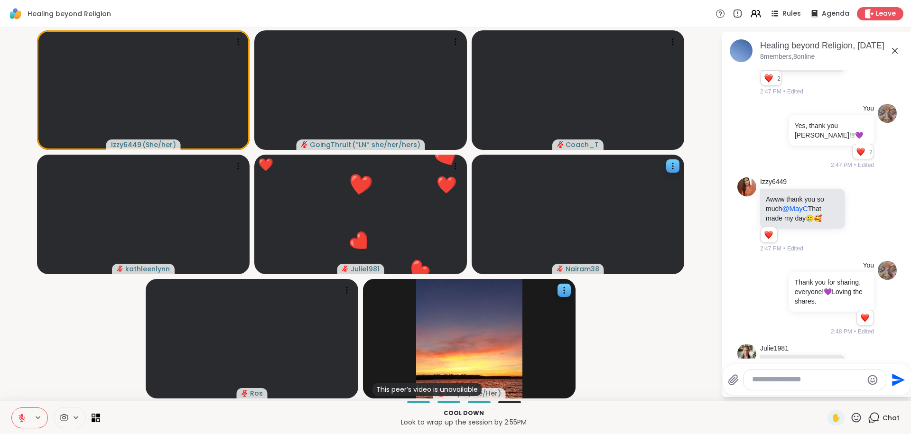
click at [583, 415] on icon at bounding box center [856, 418] width 12 height 12
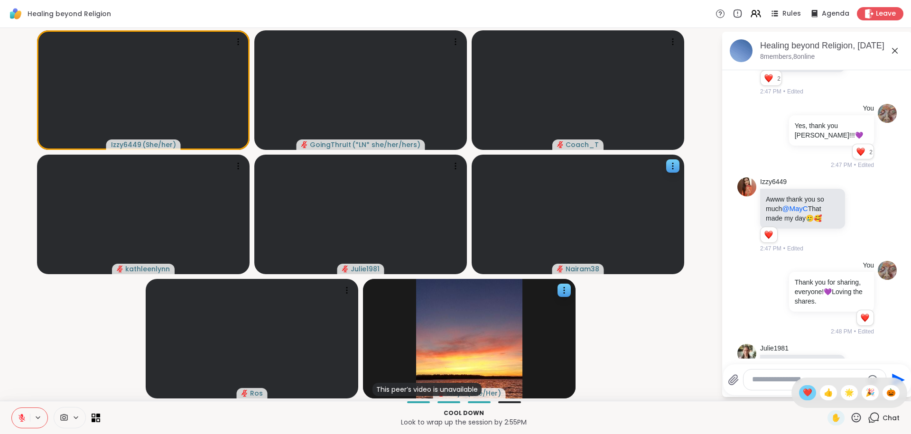
click at [583, 397] on span "❤️" at bounding box center [806, 392] width 9 height 11
click at [583, 379] on textarea "Type your message" at bounding box center [807, 380] width 111 height 10
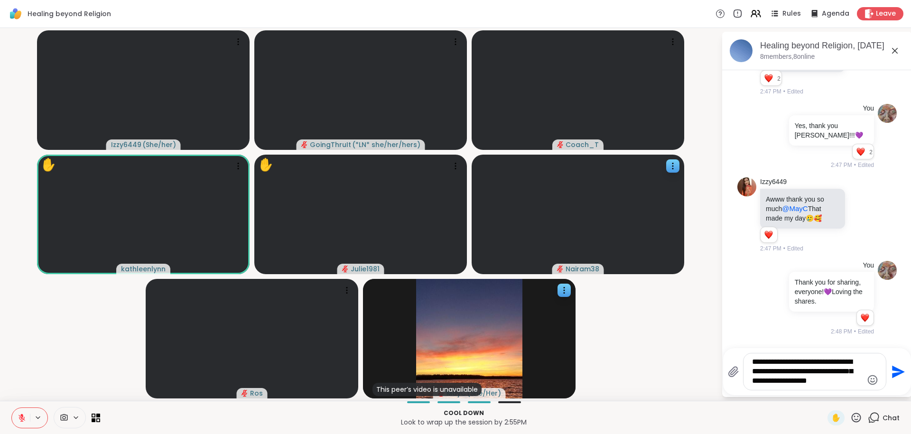
click at [583, 379] on textarea "**********" at bounding box center [807, 371] width 111 height 29
click at [583, 379] on textarea "**********" at bounding box center [807, 367] width 111 height 38
type textarea "**********"
click at [583, 367] on icon "Send" at bounding box center [898, 366] width 13 height 13
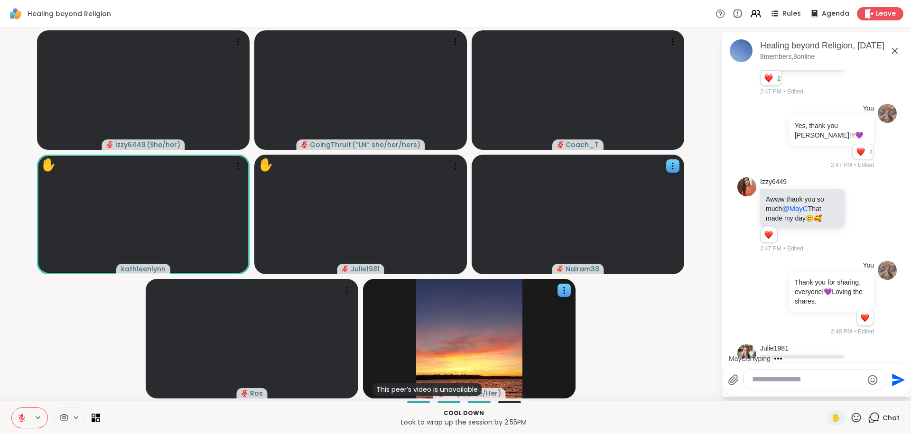
scroll to position [3817, 0]
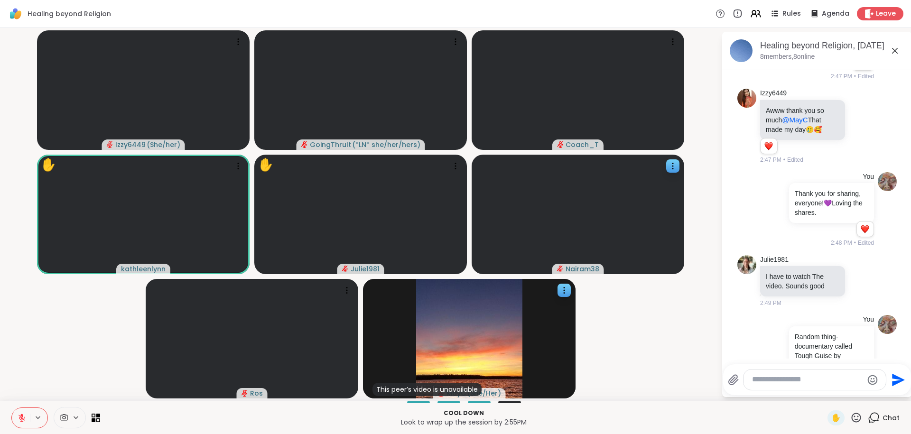
click at [583, 317] on video-player-container "Izzy6449 ( She/her ) GoingThruIt ( *LN* she/her/hers ) Coach_T ✋ kathleenlynn ✋…" at bounding box center [361, 214] width 710 height 365
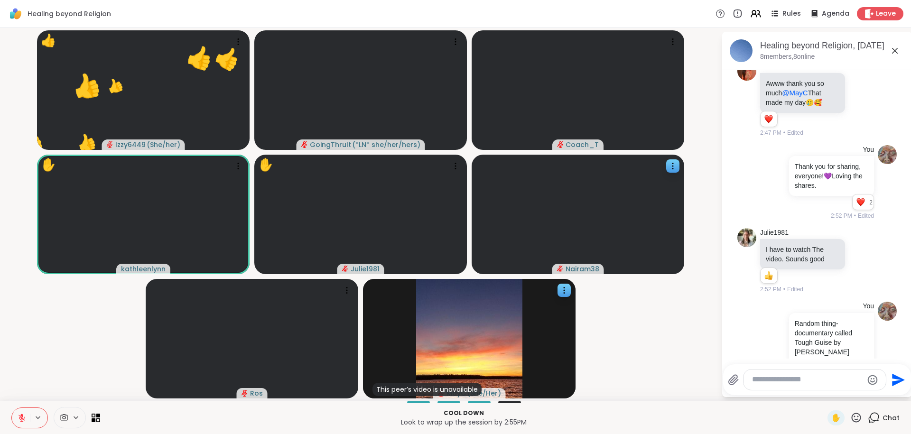
click at [583, 419] on icon at bounding box center [855, 417] width 9 height 9
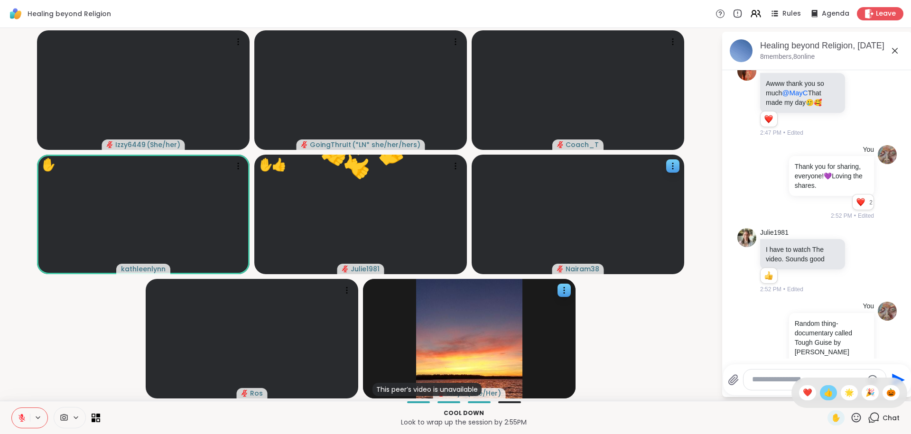
click at [583, 398] on div "👍" at bounding box center [828, 392] width 17 height 15
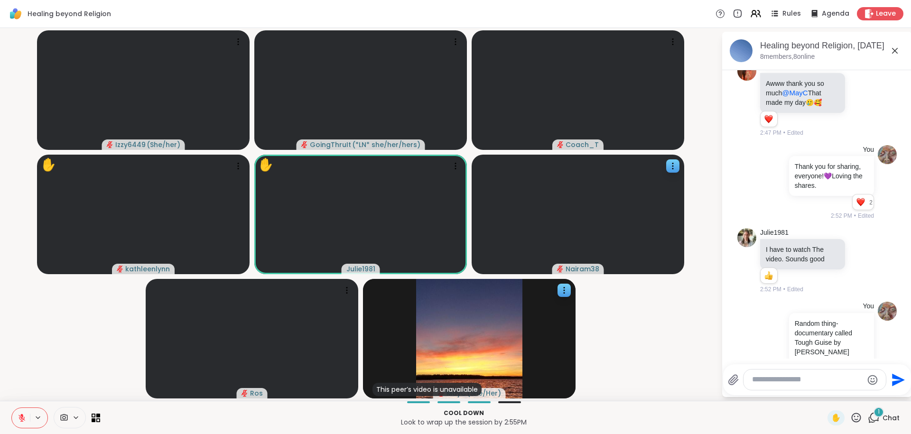
scroll to position [3914, 0]
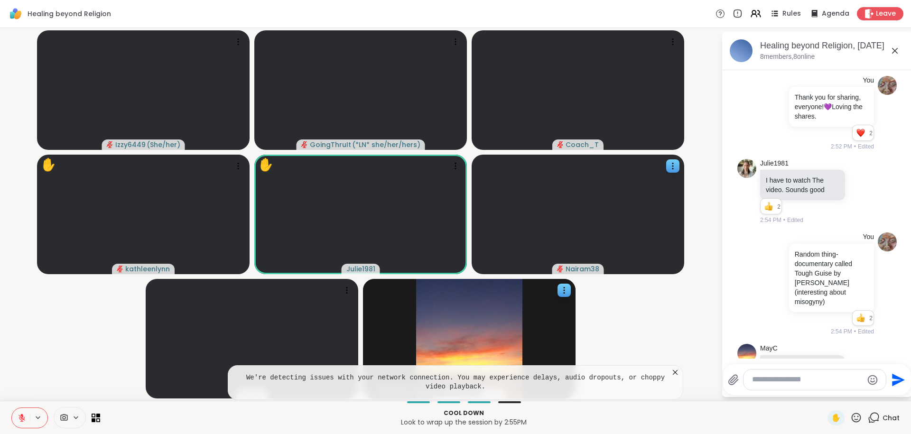
click at [583, 373] on icon at bounding box center [675, 372] width 5 height 5
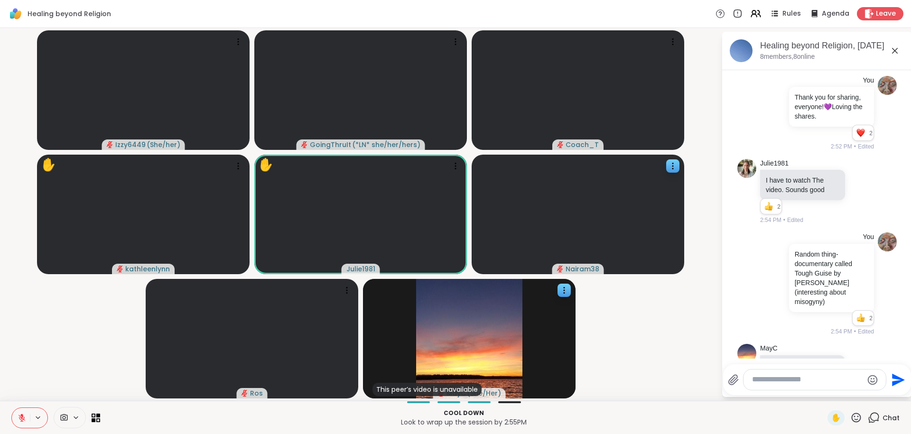
click at [583, 316] on video-player-container "Izzy6449 ( She/her ) GoingThruIt ( *LN* she/her/hers ) Coach_T ✋ kathleenlynn ✋…" at bounding box center [361, 214] width 710 height 365
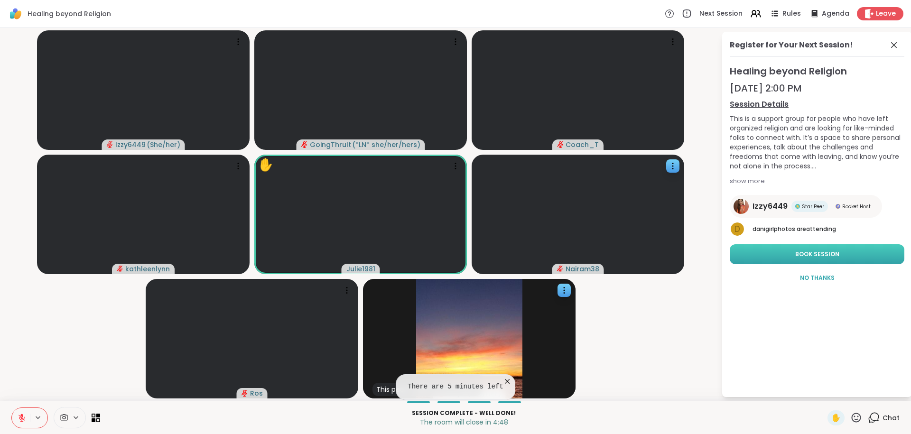
click at [583, 258] on span "Book Session" at bounding box center [817, 254] width 44 height 9
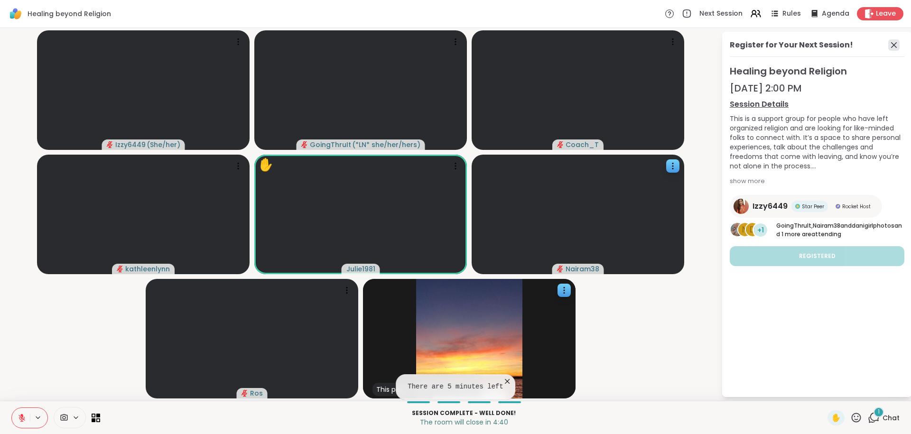
click at [583, 44] on icon at bounding box center [894, 45] width 6 height 6
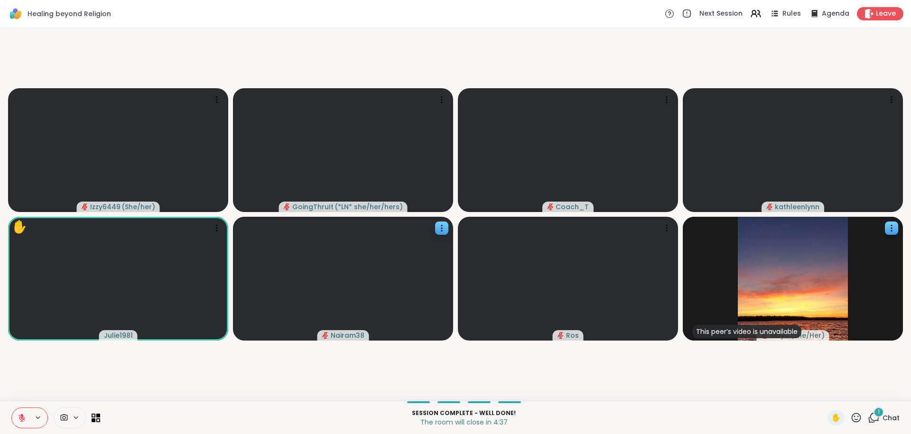
click at [583, 369] on video-player-container "Izzy6449 ( She/her ) GoingThruIt ( *LN* she/her/hers ) Coach_T kathleenlynn ✋ J…" at bounding box center [455, 214] width 899 height 365
click at [583, 414] on div "1" at bounding box center [878, 412] width 10 height 10
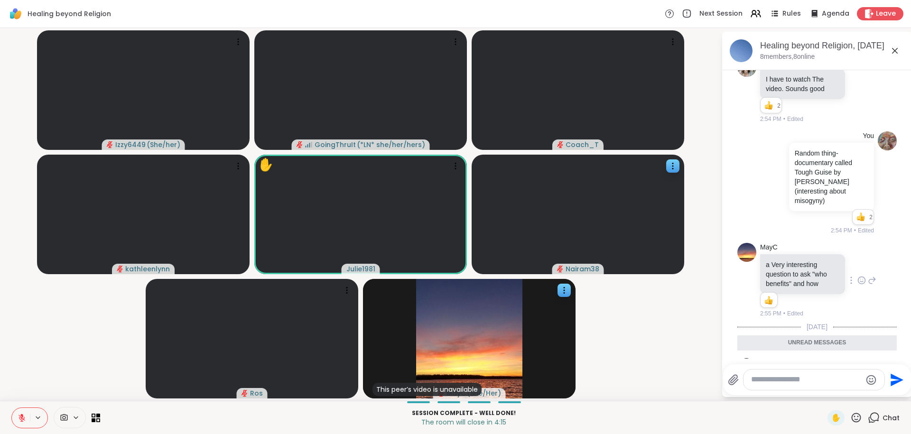
scroll to position [4065, 0]
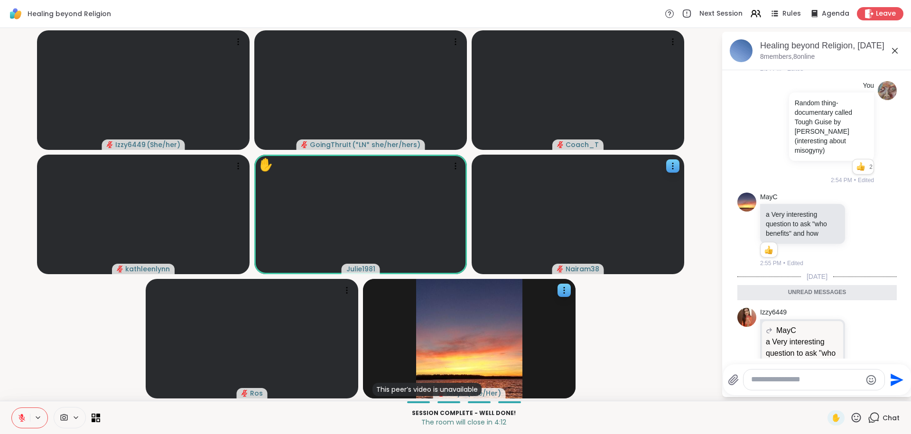
click at [583, 382] on textarea "Type your message" at bounding box center [806, 380] width 111 height 10
click at [583, 348] on video-player-container "🌟 Izzy6449 ( She/her ) 🌟 🌟 🌟 🌟 🌟 🌟 🌟 🌟 🌟 🌟 🌟 🌟 🌟 🌟 🌟 🌟 🌟 🌟 🌟 GoingThruIt ( *LN*…" at bounding box center [361, 214] width 710 height 365
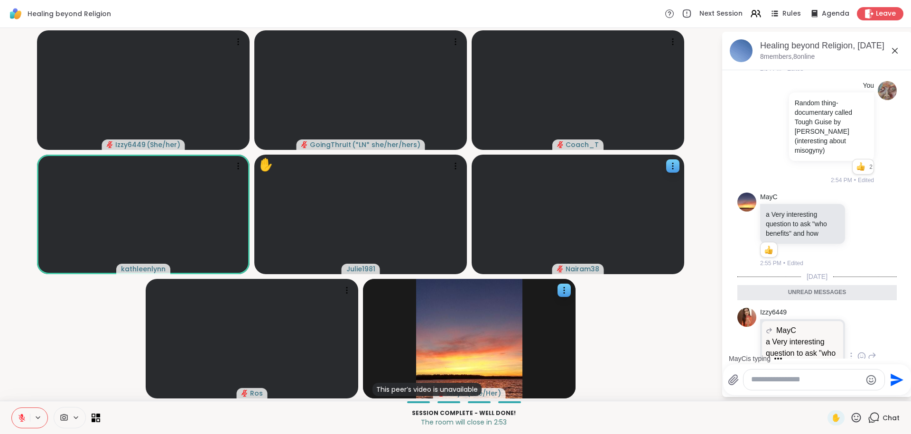
click at [583, 353] on icon at bounding box center [861, 356] width 7 height 7
click at [583, 332] on button "Select Reaction: Heart" at bounding box center [785, 341] width 19 height 19
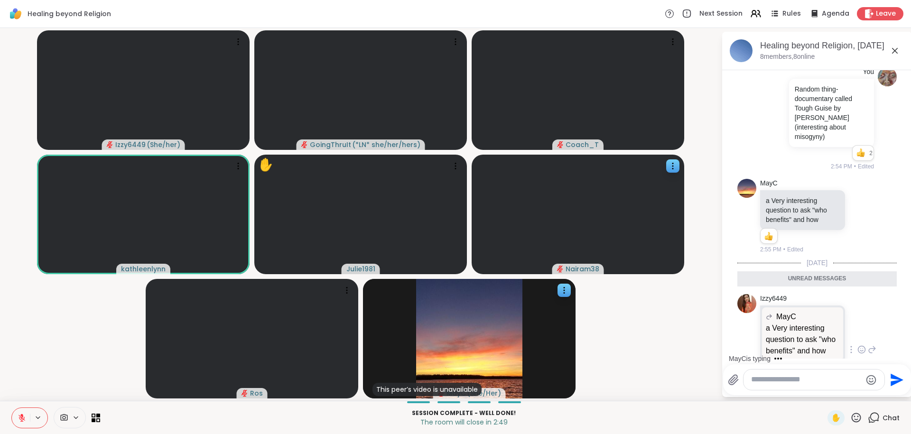
click at [583, 334] on video-player-container "Izzy6449 ( She/her ) GoingThruIt ( *LN* she/her/hers ) Coach_T kathleenlynn ✋ J…" at bounding box center [361, 214] width 710 height 365
click at [583, 305] on video-player-container "Izzy6449 ( She/her ) GoingThruIt ( *LN* she/her/hers ) Coach_T kathleenlynn ✋ J…" at bounding box center [361, 214] width 710 height 365
click at [583, 381] on textarea "Type your message" at bounding box center [806, 380] width 111 height 10
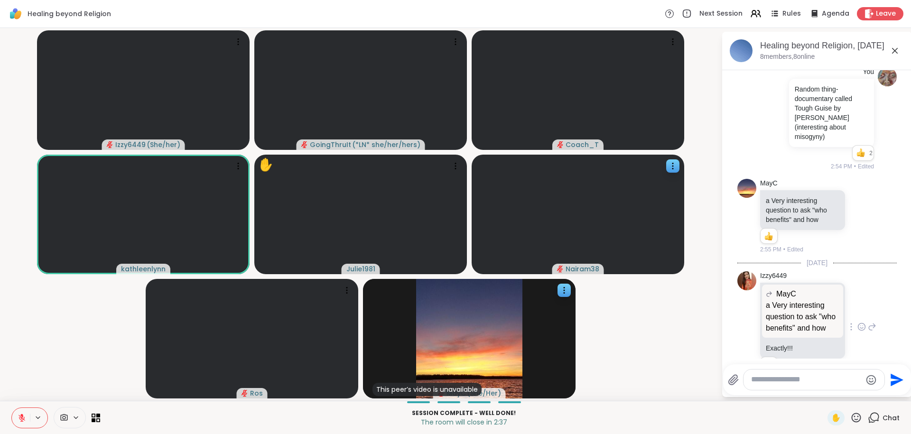
scroll to position [4126, 0]
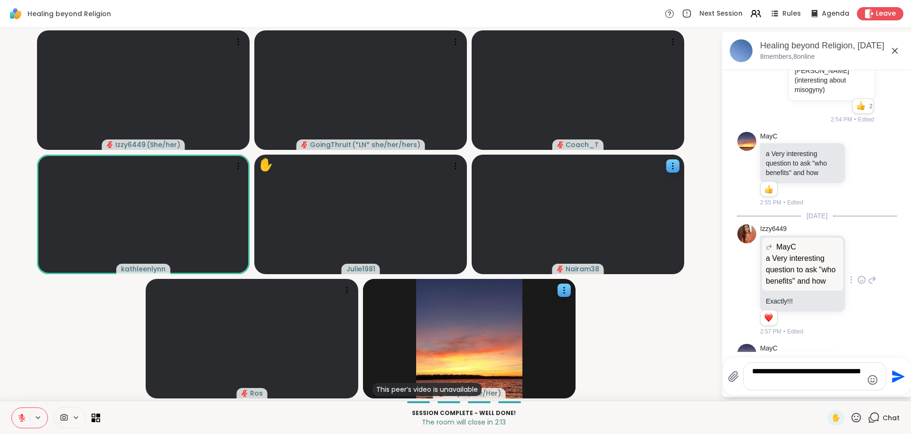
click at [583, 370] on textarea "**********" at bounding box center [807, 376] width 111 height 19
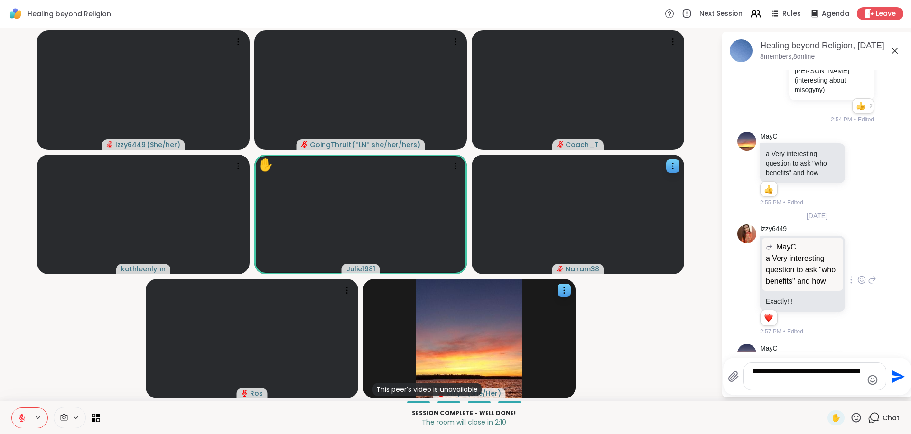
click at [583, 379] on textarea "**********" at bounding box center [807, 376] width 111 height 19
type textarea "**********"
click at [583, 378] on icon "Send" at bounding box center [896, 376] width 15 height 15
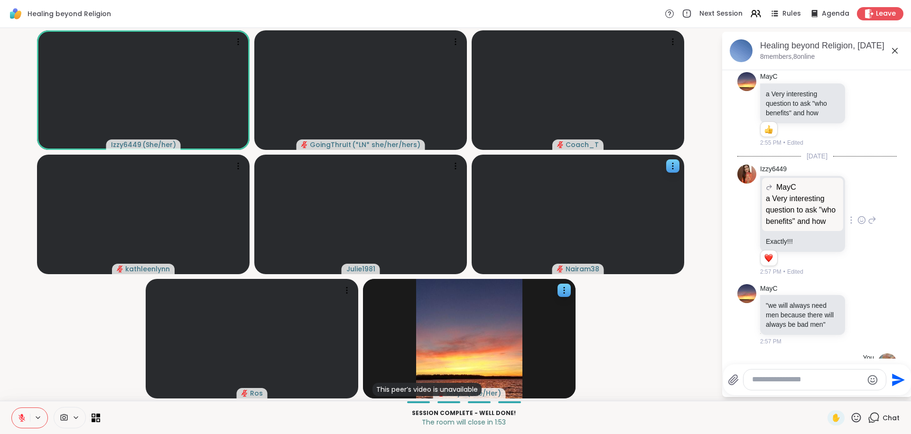
click at [583, 378] on textarea "Type your message" at bounding box center [807, 380] width 111 height 10
click at [583, 384] on icon "Emoji picker" at bounding box center [872, 379] width 11 height 11
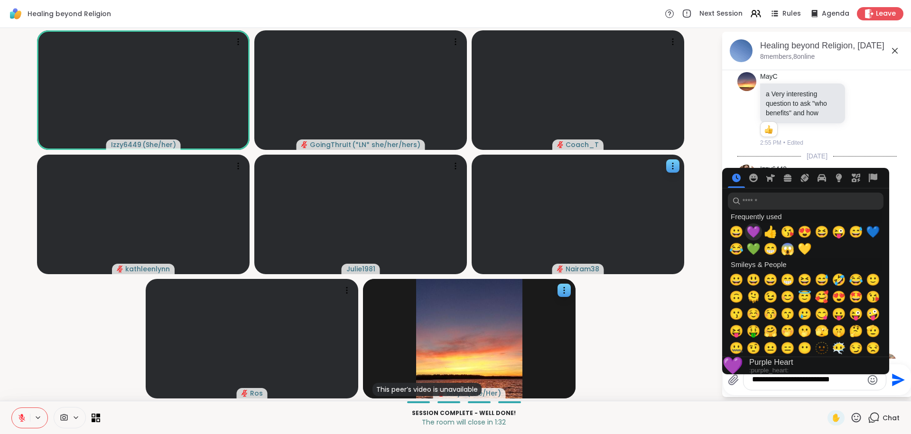
click at [583, 237] on span "💜" at bounding box center [753, 231] width 14 height 13
click at [583, 383] on textarea "**********" at bounding box center [807, 380] width 111 height 10
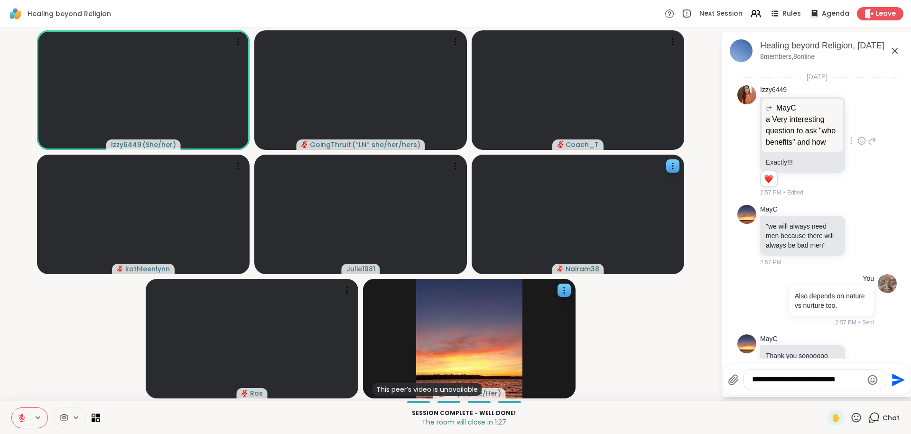
click at [583, 381] on textarea "**********" at bounding box center [807, 380] width 111 height 10
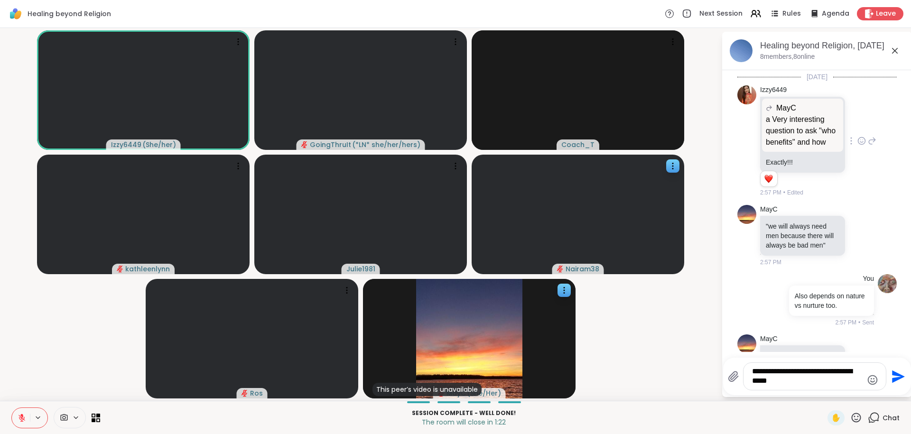
type textarea "**********"
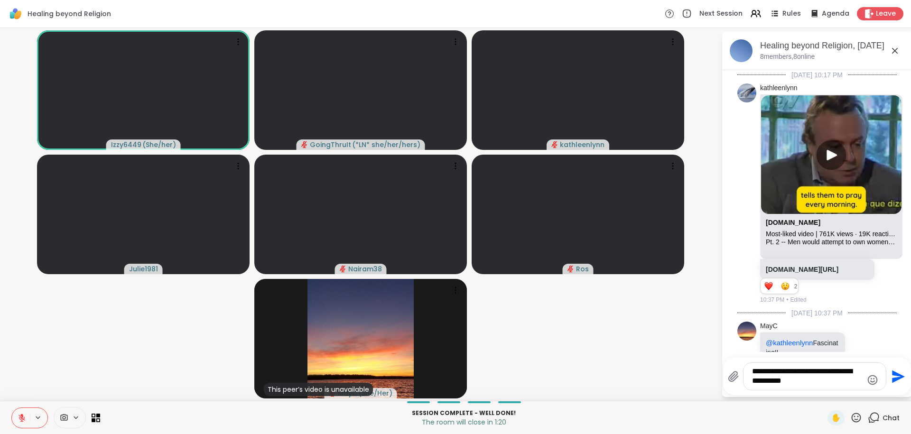
scroll to position [4265, 0]
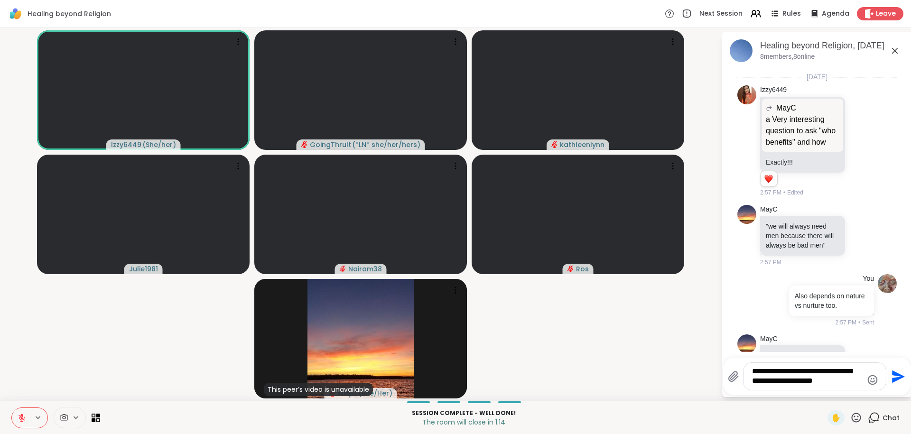
click at [867, 380] on icon "Emoji picker" at bounding box center [872, 379] width 11 height 11
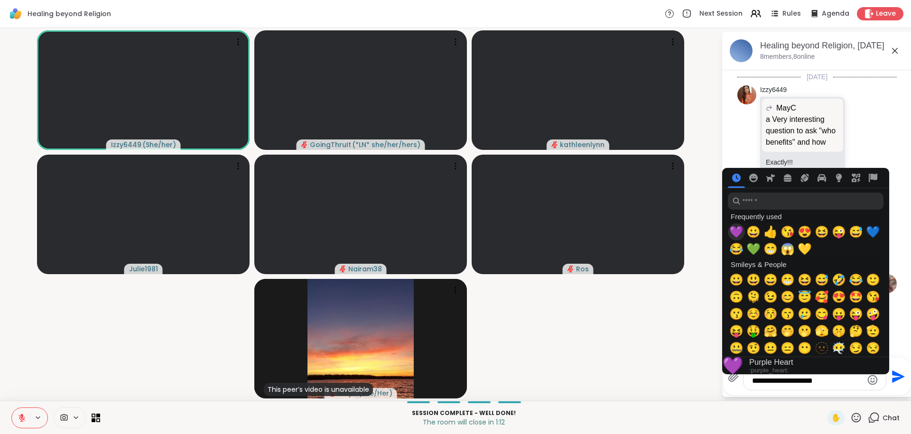
click at [737, 235] on span "💜" at bounding box center [736, 231] width 14 height 13
type textarea "**********"
click at [737, 236] on span "💜" at bounding box center [736, 231] width 14 height 13
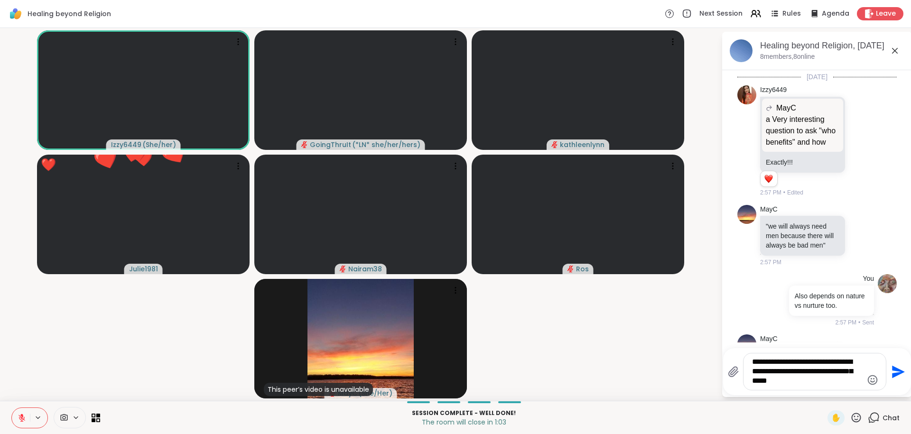
click at [896, 369] on icon "Send" at bounding box center [898, 371] width 13 height 13
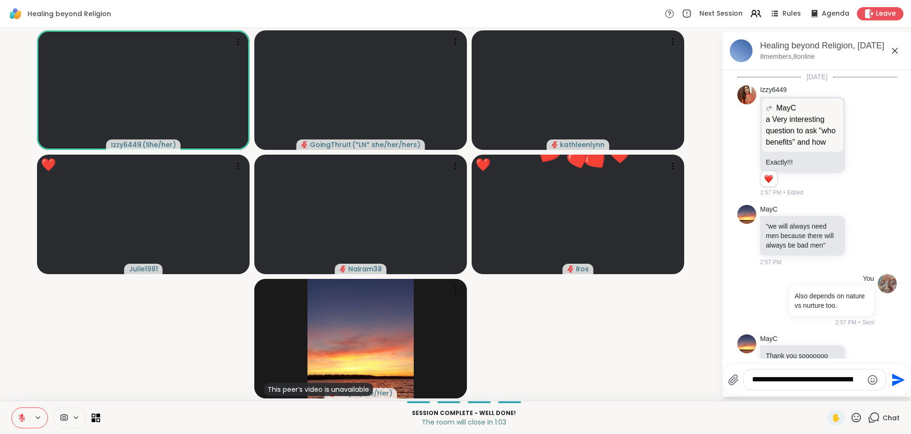
scroll to position [4344, 0]
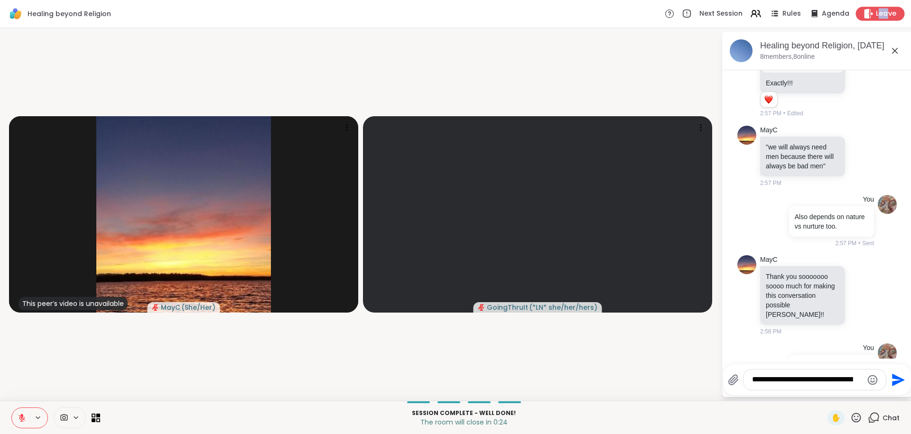
drag, startPoint x: 878, startPoint y: 15, endPoint x: 886, endPoint y: 14, distance: 8.1
click at [886, 14] on span "Leave" at bounding box center [886, 14] width 21 height 10
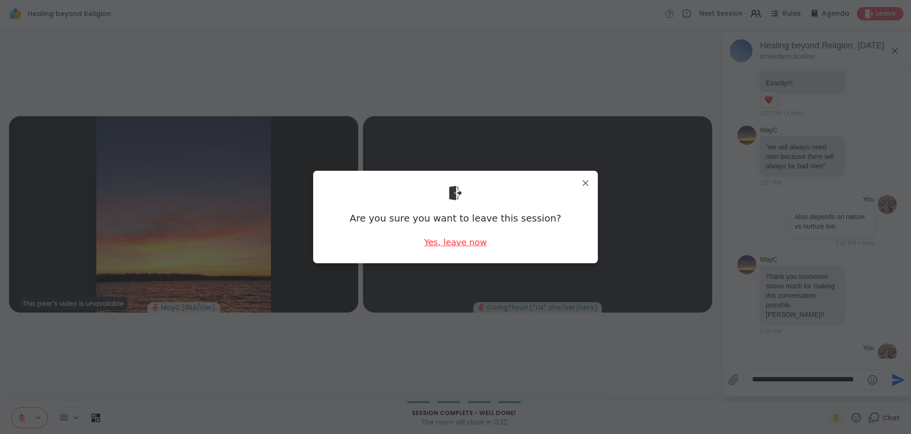
click at [472, 242] on div "Yes, leave now" at bounding box center [455, 242] width 63 height 12
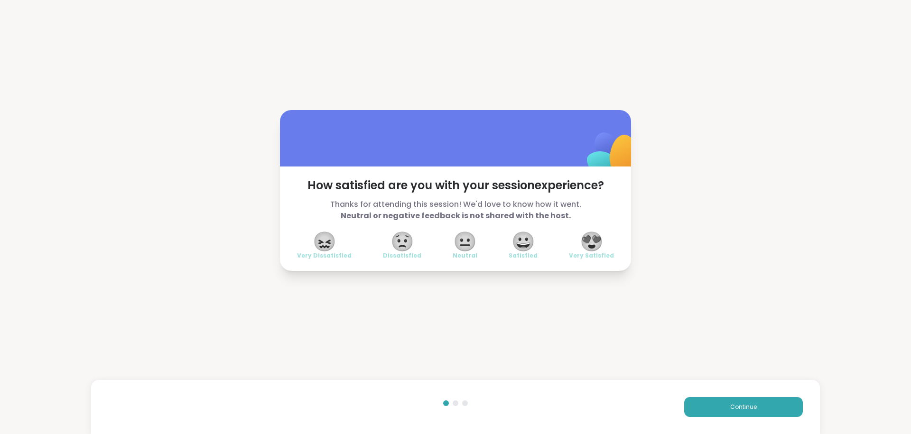
click at [592, 243] on span "😍" at bounding box center [592, 241] width 24 height 17
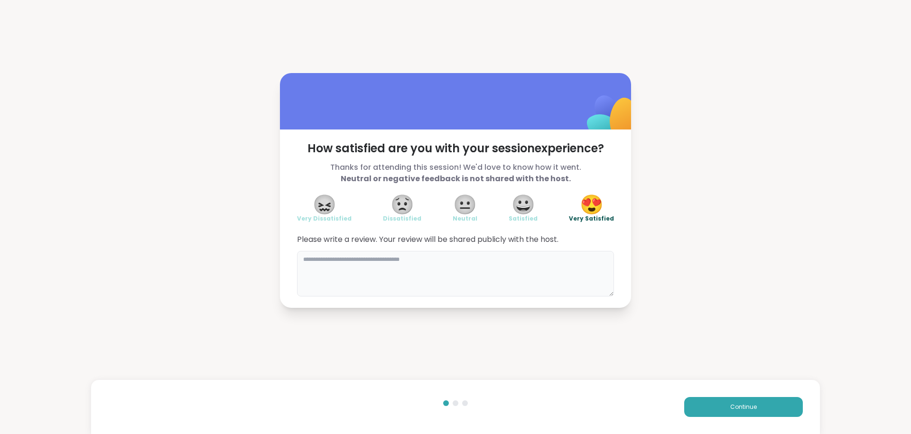
click at [507, 264] on textarea at bounding box center [455, 274] width 317 height 46
click at [514, 268] on textarea "**********" at bounding box center [455, 274] width 317 height 46
type textarea "**********"
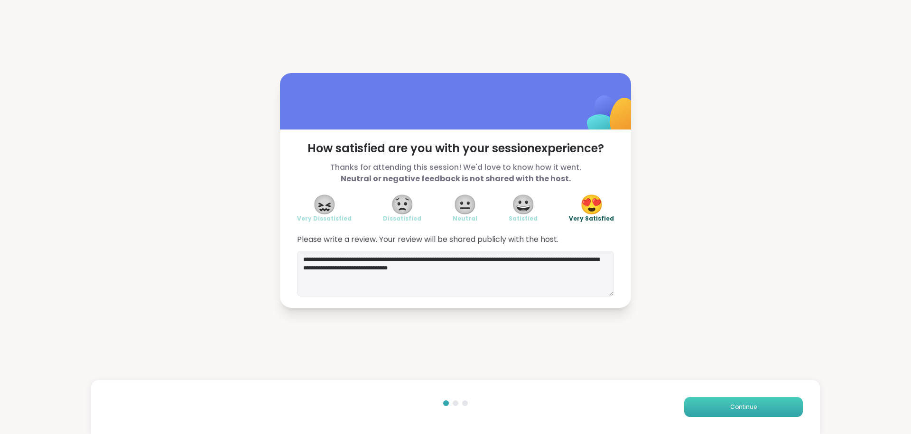
click at [721, 410] on button "Continue" at bounding box center [743, 407] width 119 height 20
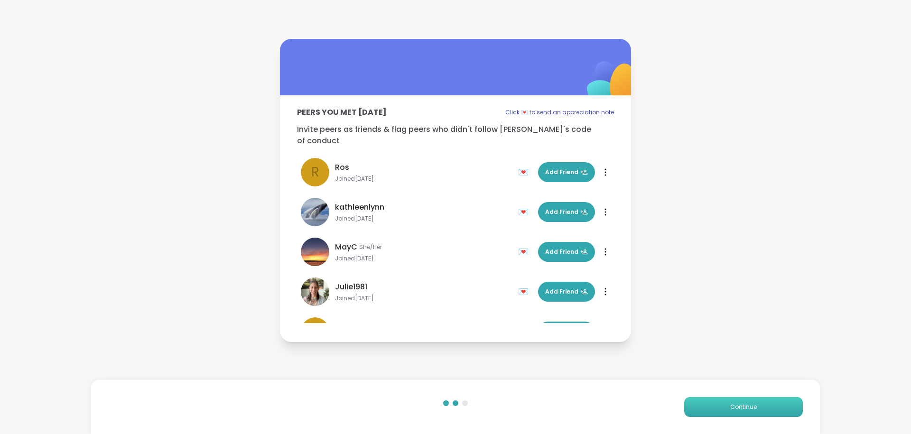
click at [780, 402] on button "Continue" at bounding box center [743, 407] width 119 height 20
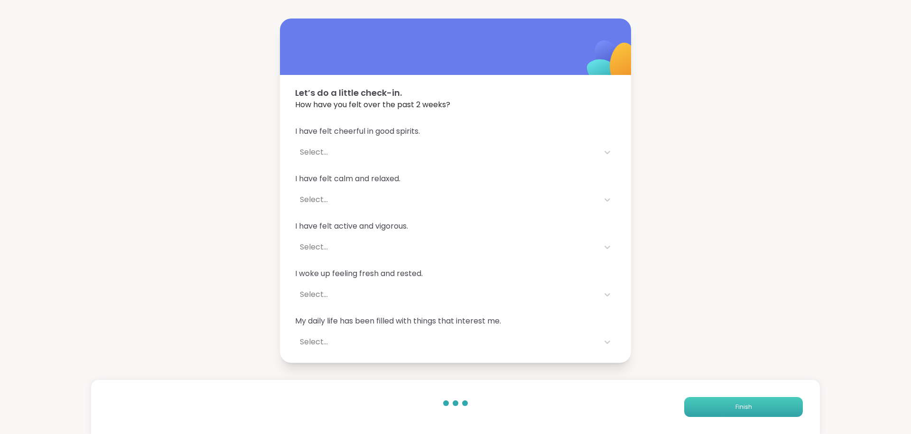
click at [765, 405] on button "Finish" at bounding box center [743, 407] width 119 height 20
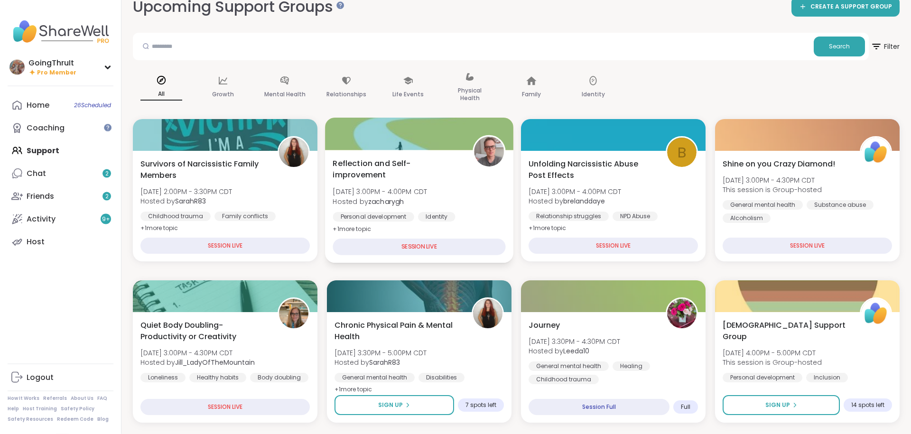
scroll to position [35, 0]
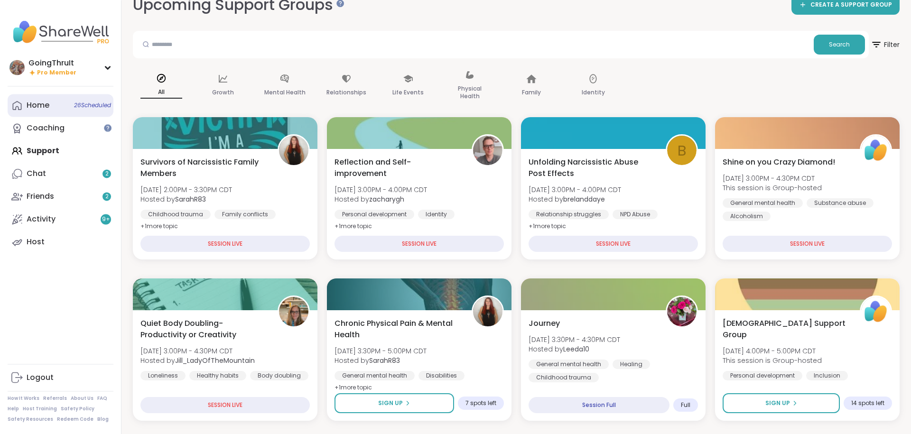
click at [45, 111] on div "Home 26 Scheduled" at bounding box center [38, 105] width 23 height 10
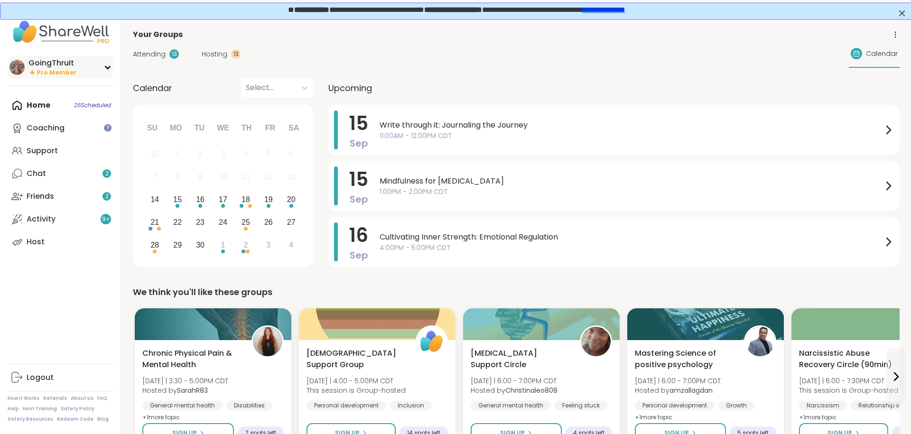
click at [35, 69] on icon at bounding box center [32, 72] width 8 height 8
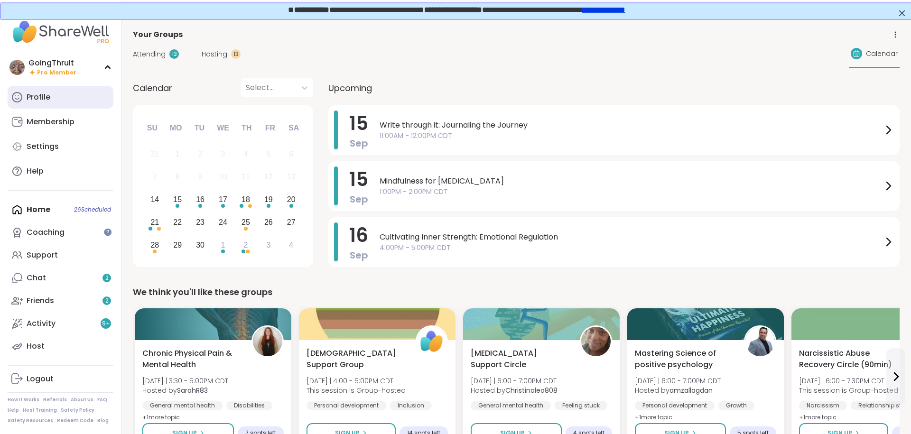
click at [53, 94] on link "Profile" at bounding box center [61, 97] width 106 height 23
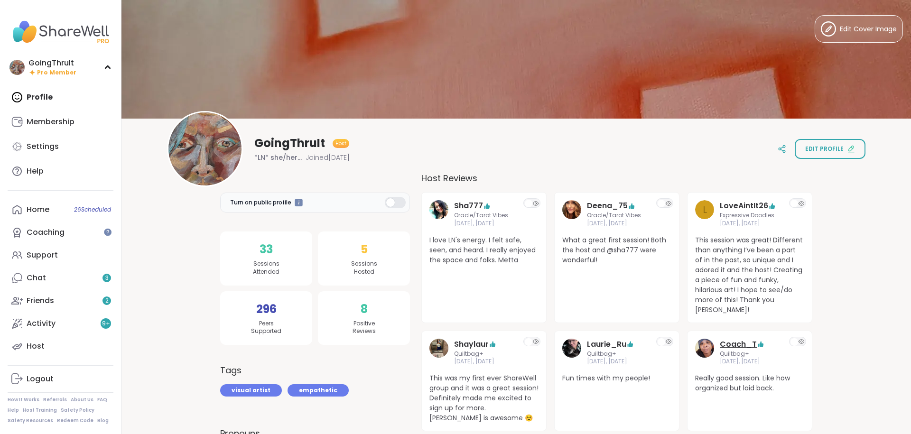
click at [733, 339] on link "Coach_T" at bounding box center [737, 344] width 37 height 11
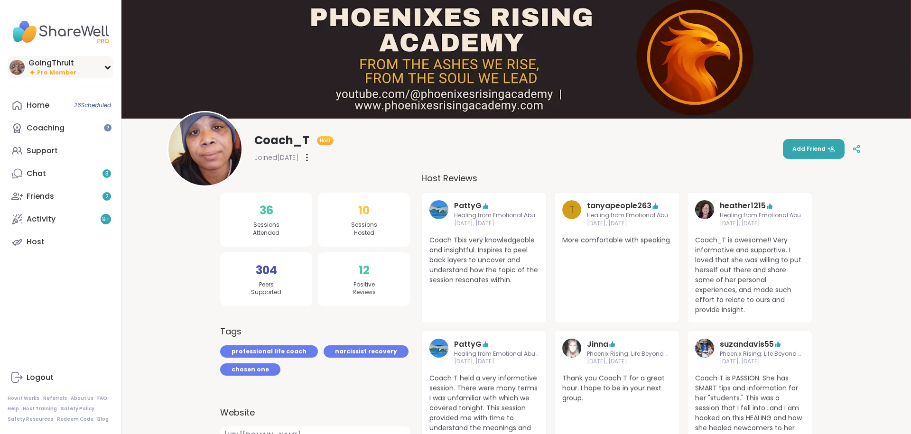
click at [37, 58] on div "GoingThruIt" at bounding box center [52, 63] width 48 height 10
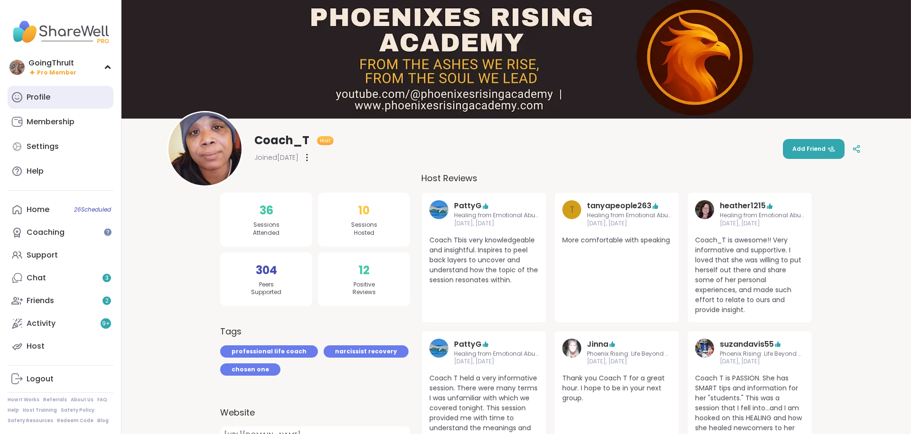
click at [39, 94] on div "Profile" at bounding box center [39, 97] width 24 height 10
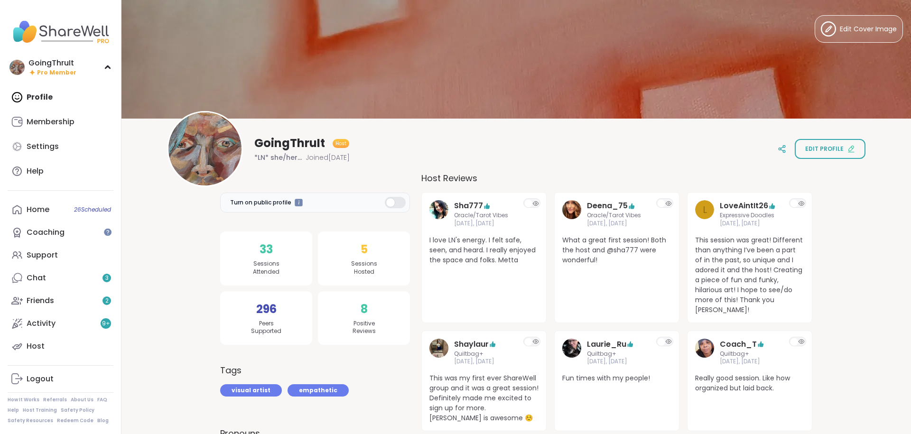
click at [69, 37] on img at bounding box center [61, 31] width 106 height 33
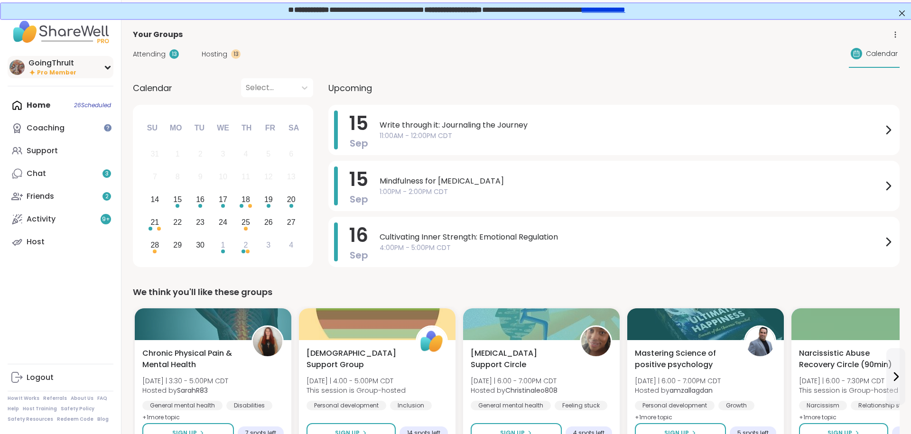
click at [51, 65] on div "GoingThruIt" at bounding box center [52, 63] width 48 height 10
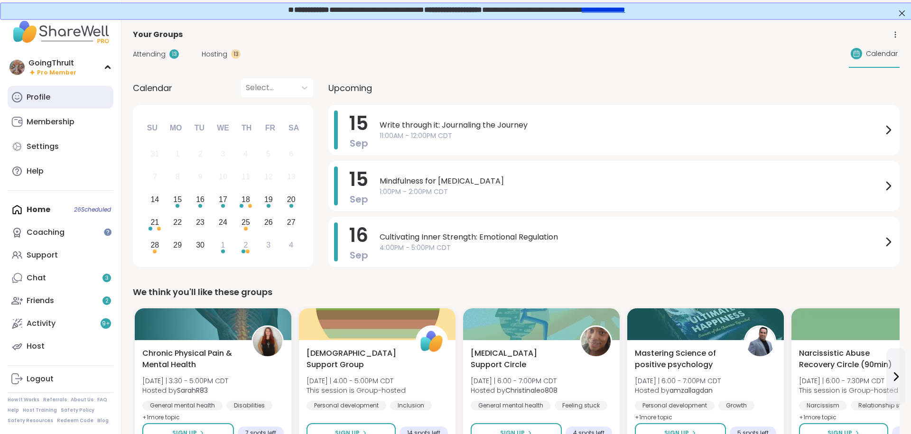
click at [39, 106] on link "Profile" at bounding box center [61, 97] width 106 height 23
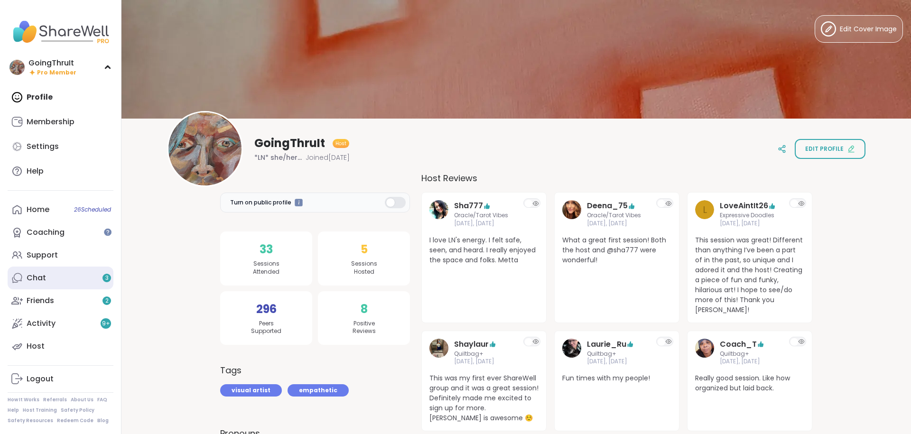
click at [46, 279] on link "Chat 3" at bounding box center [61, 278] width 106 height 23
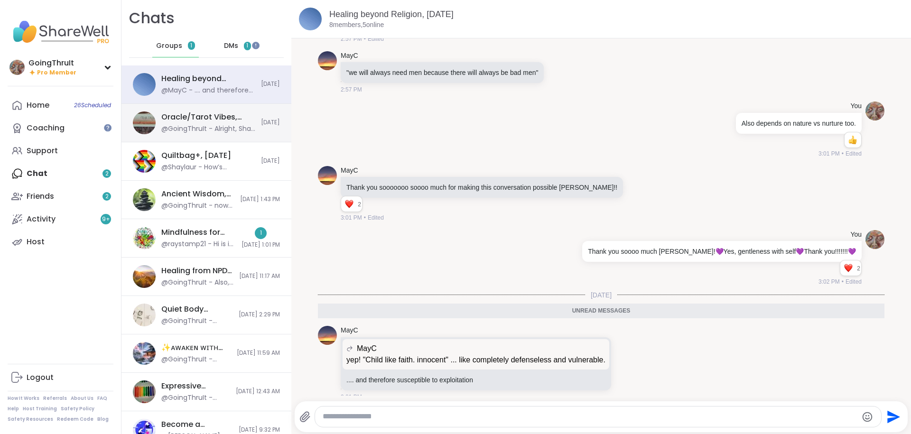
click at [203, 129] on div "@GoingThruIt - Alright, Sha, [PERSON_NAME], [PERSON_NAME], [PERSON_NAME], Love,…" at bounding box center [208, 128] width 94 height 9
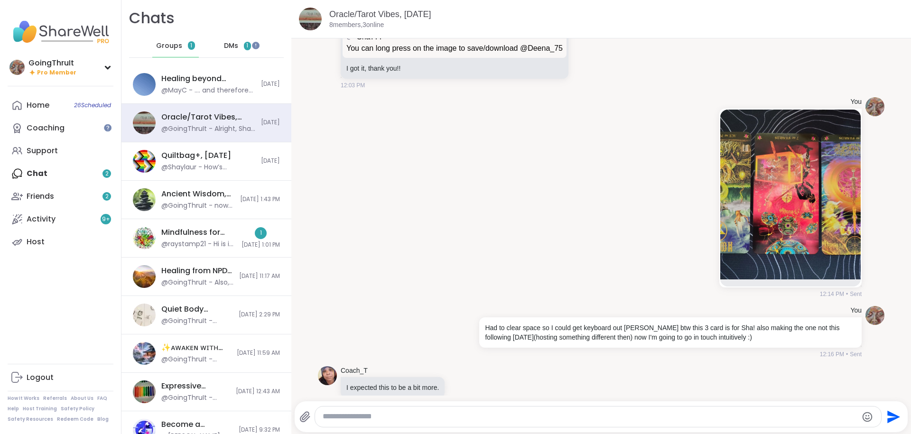
scroll to position [3618, 0]
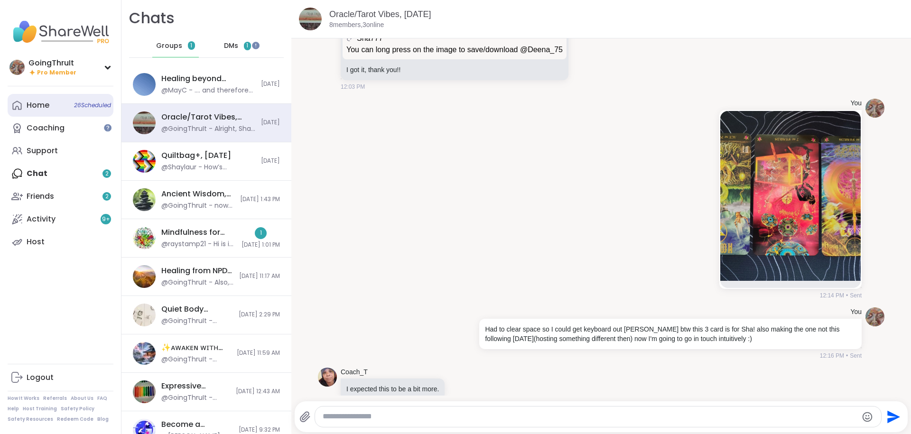
click at [39, 112] on link "Home 26 Scheduled" at bounding box center [61, 105] width 106 height 23
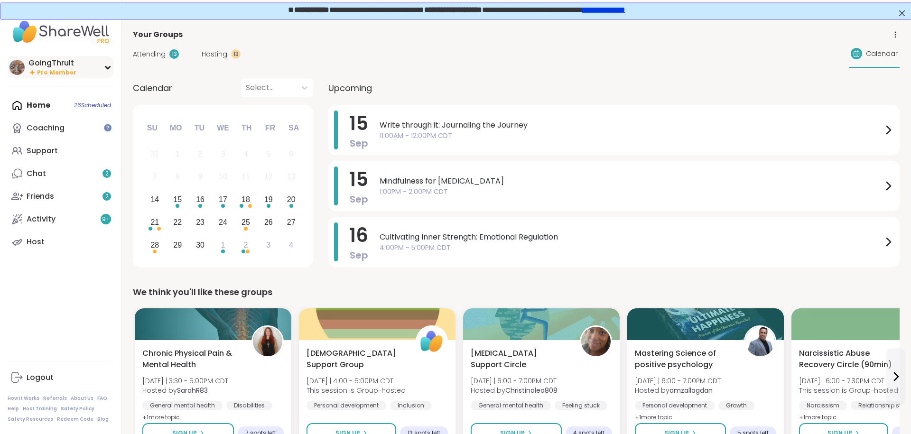
click at [27, 65] on div "GoingThruIt Pro Member" at bounding box center [61, 67] width 106 height 22
